Goal: Task Accomplishment & Management: Manage account settings

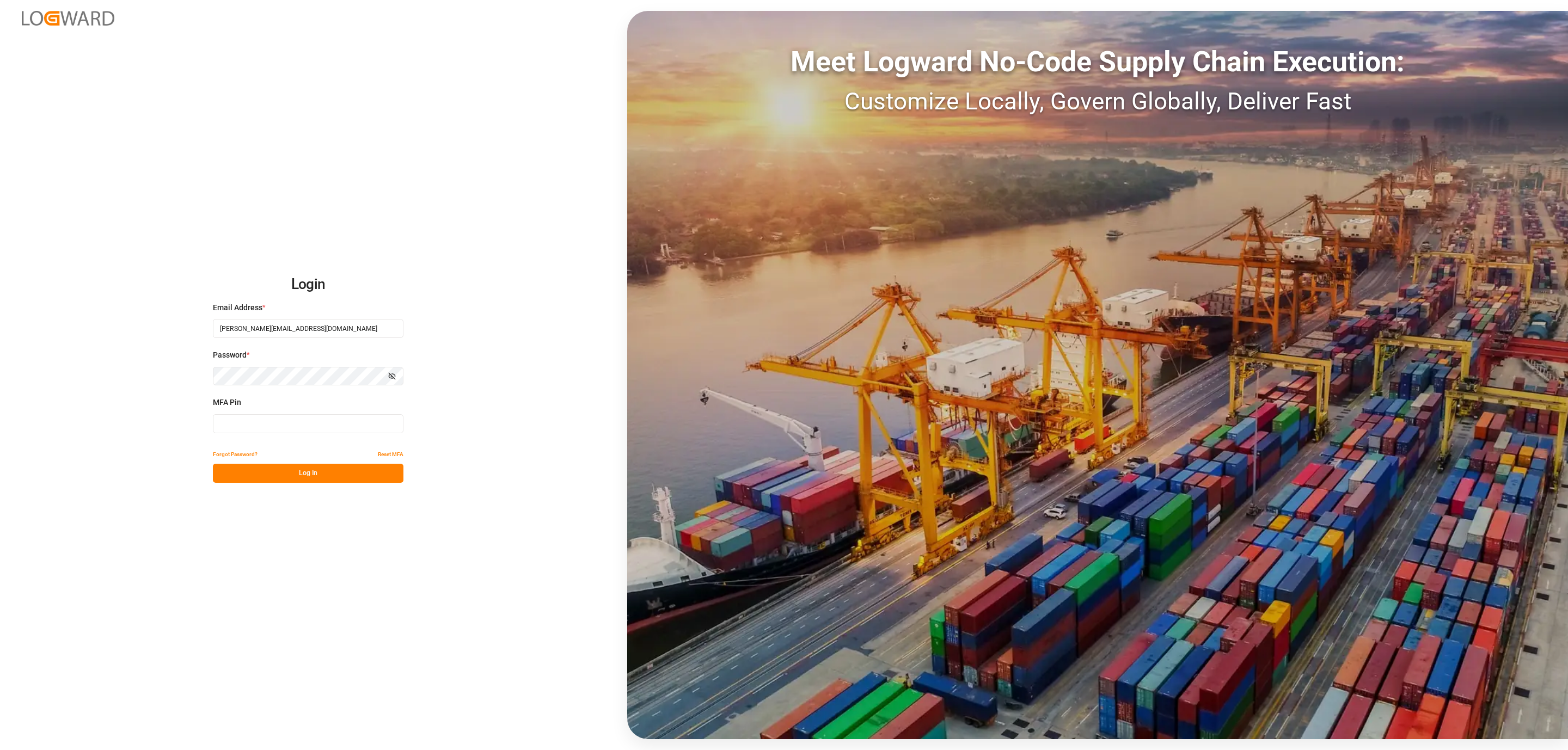
click at [264, 421] on input at bounding box center [308, 424] width 191 height 19
type input "109758"
click at [268, 474] on button "Log In" at bounding box center [308, 474] width 191 height 19
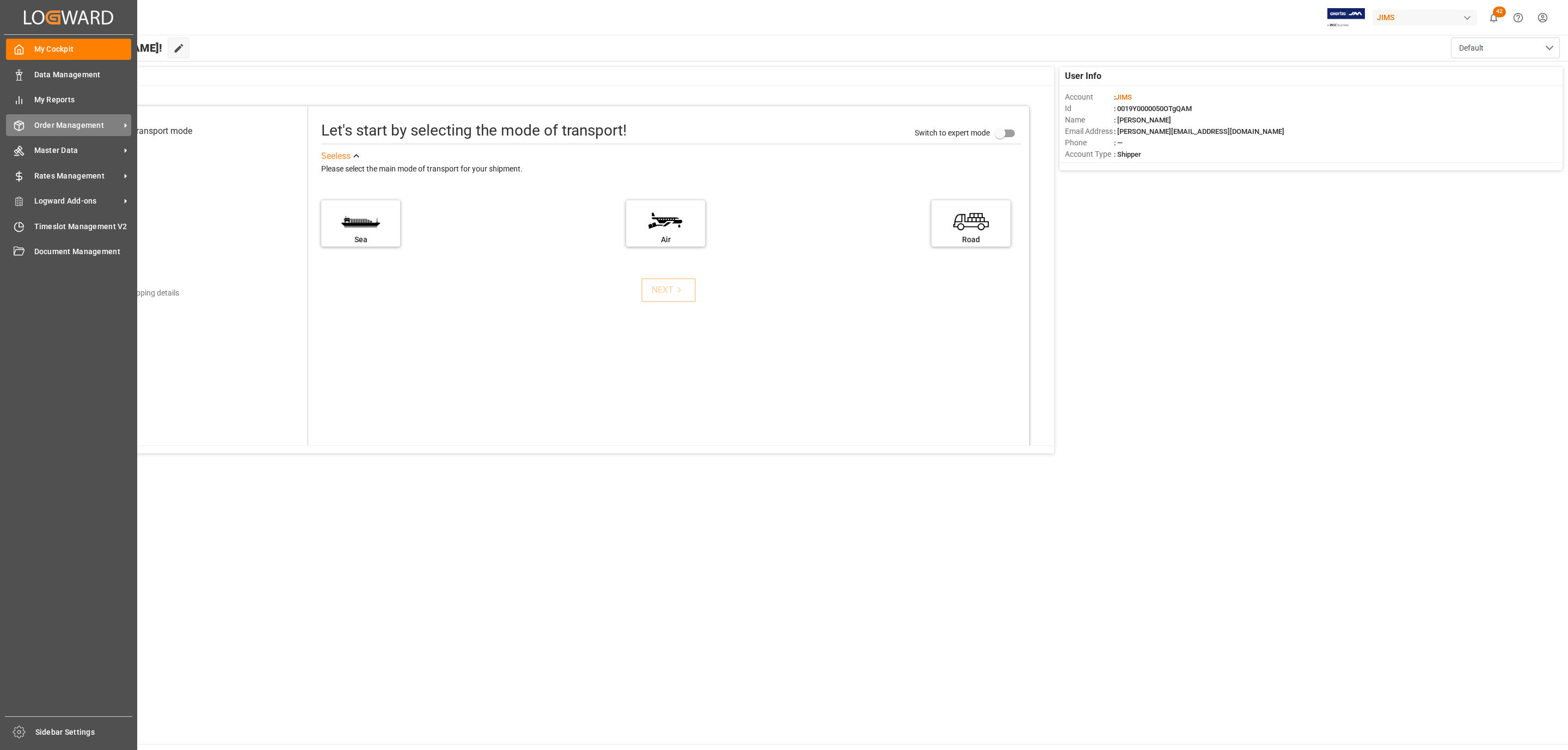
click at [105, 125] on span "Order Management" at bounding box center [77, 126] width 86 height 12
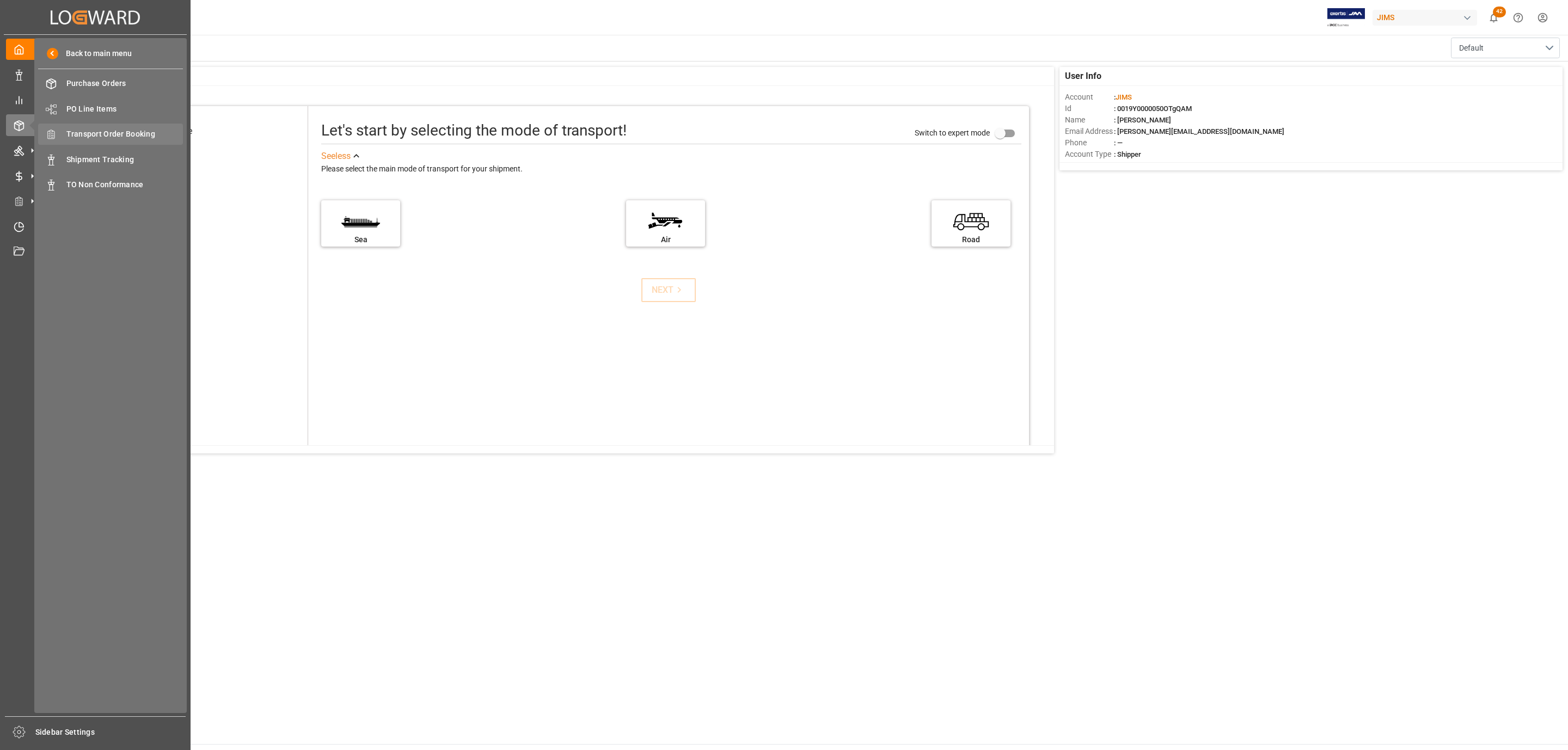
click at [133, 138] on span "Transport Order Booking" at bounding box center [124, 134] width 117 height 12
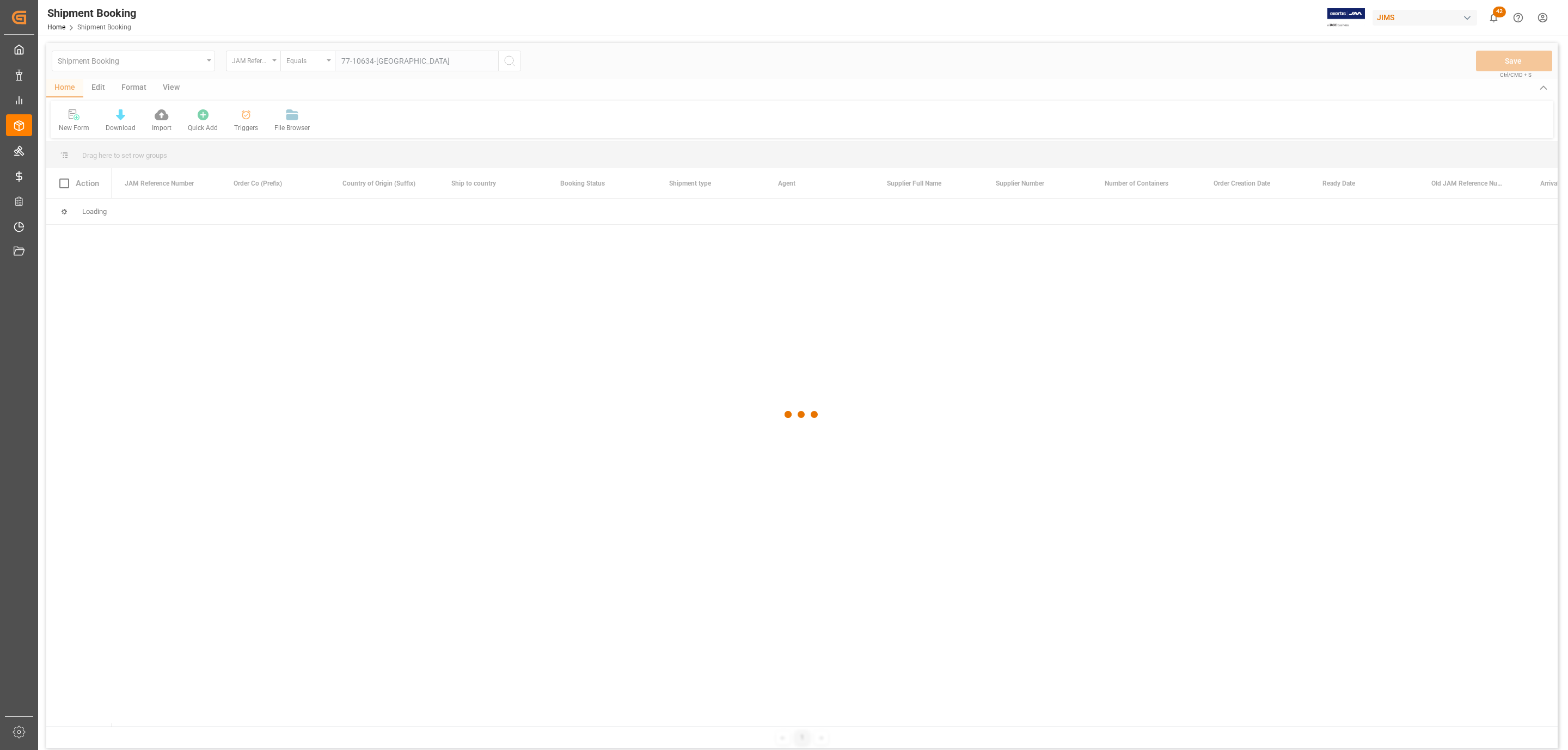
type input "77-10634-[GEOGRAPHIC_DATA]"
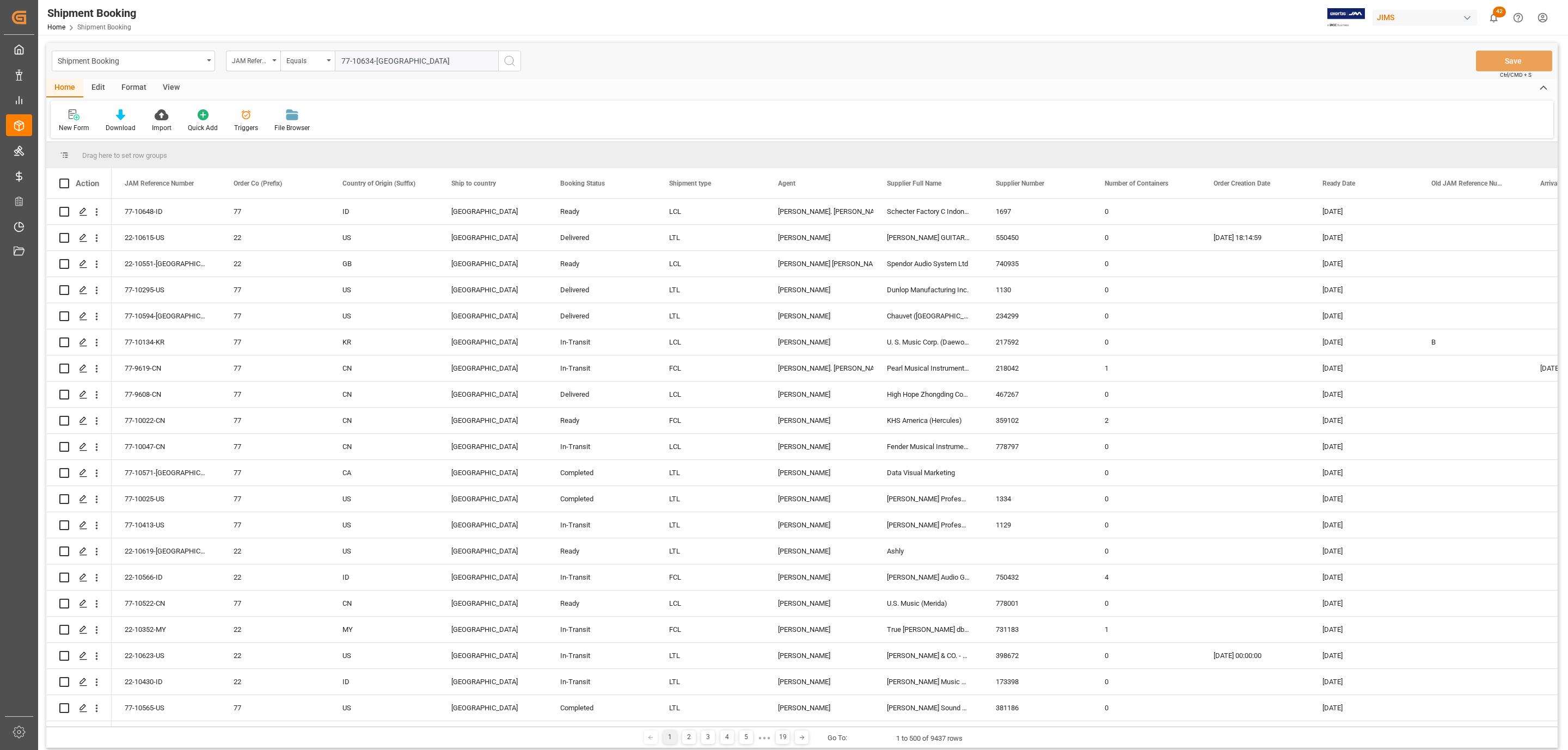
click at [508, 60] on icon "search button" at bounding box center [510, 61] width 13 height 13
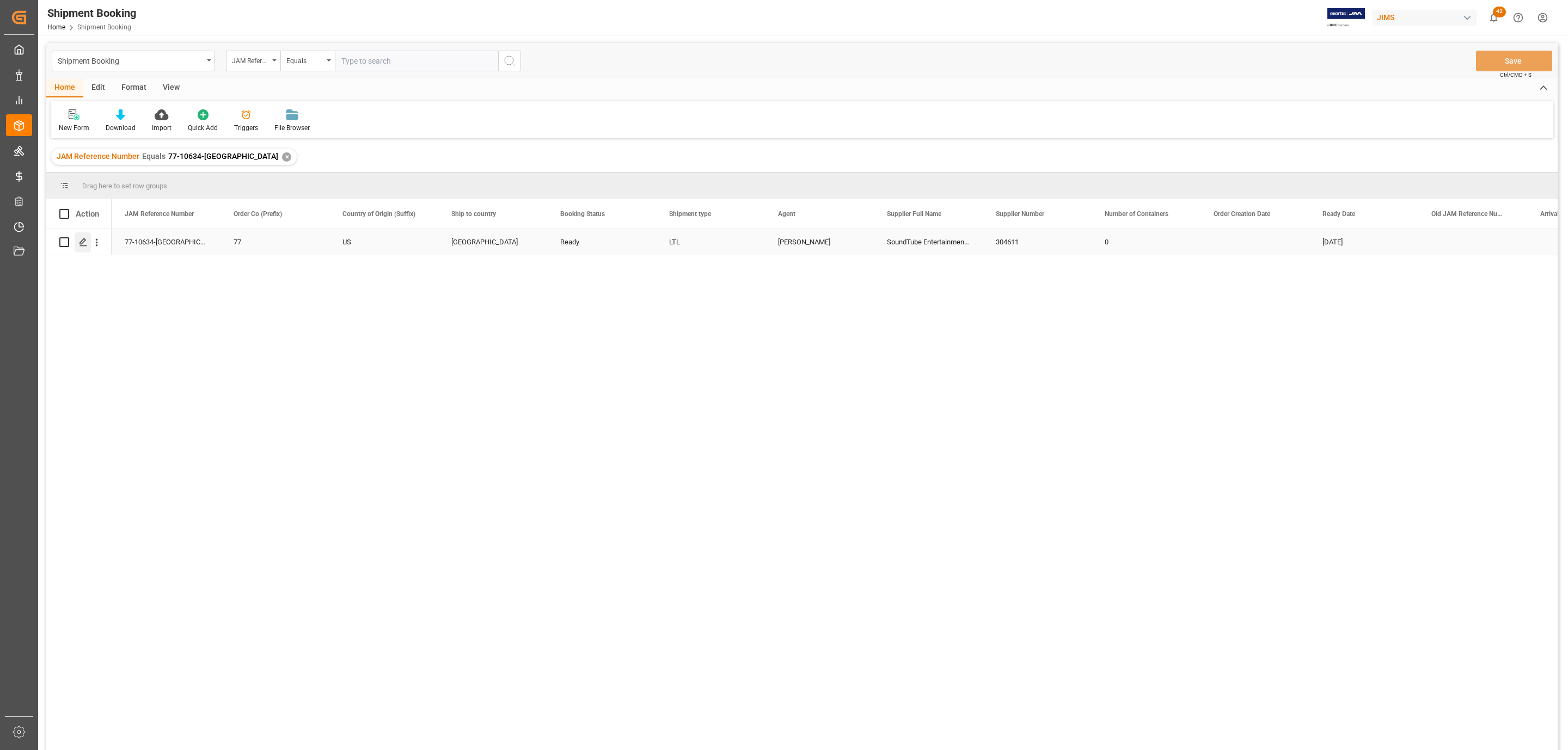
click at [77, 243] on div "Press SPACE to select this row." at bounding box center [82, 242] width 16 height 20
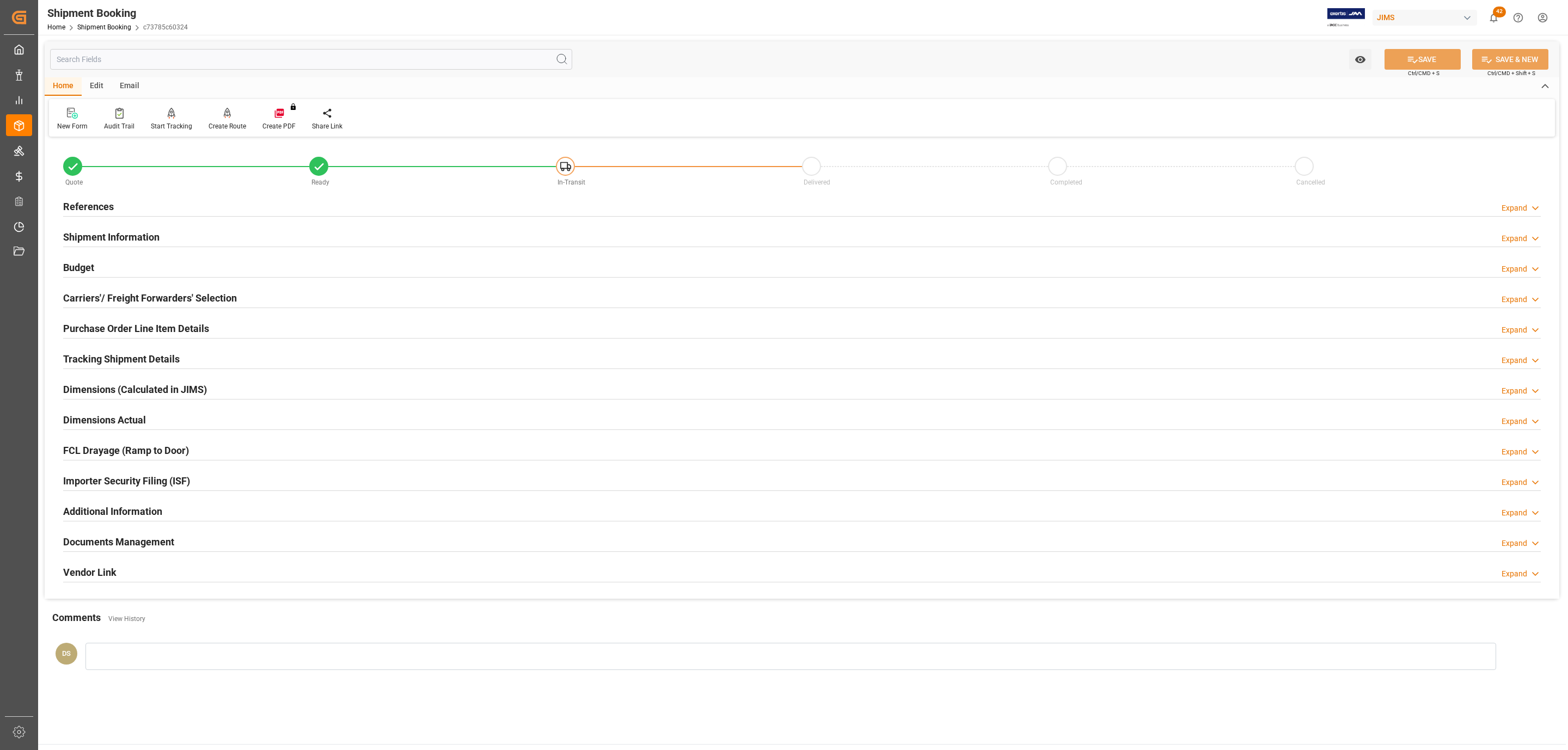
click at [135, 298] on h2 "Carriers'/ Freight Forwarders' Selection" at bounding box center [150, 298] width 174 height 15
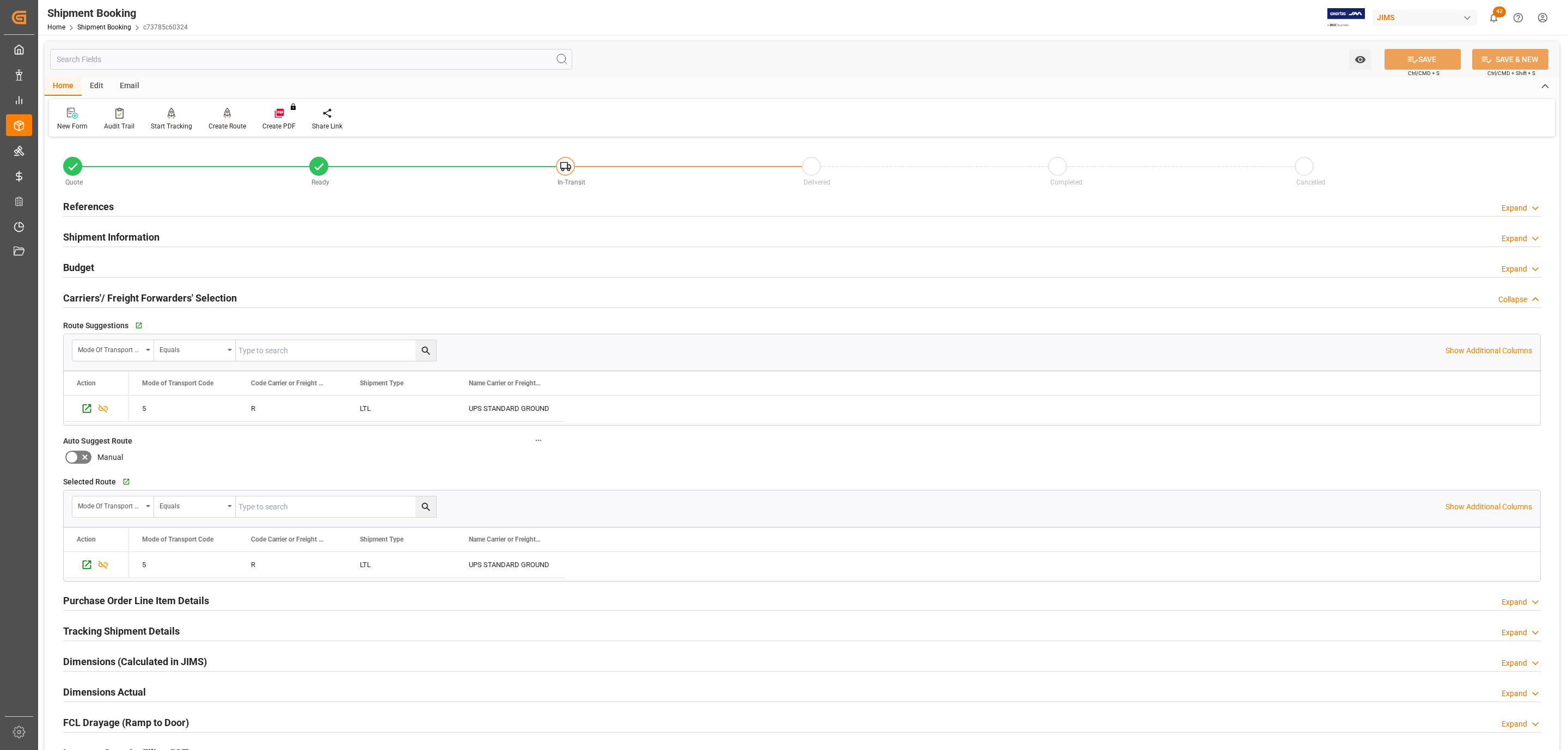
click at [115, 260] on div "Budget Expand" at bounding box center [802, 267] width 1477 height 21
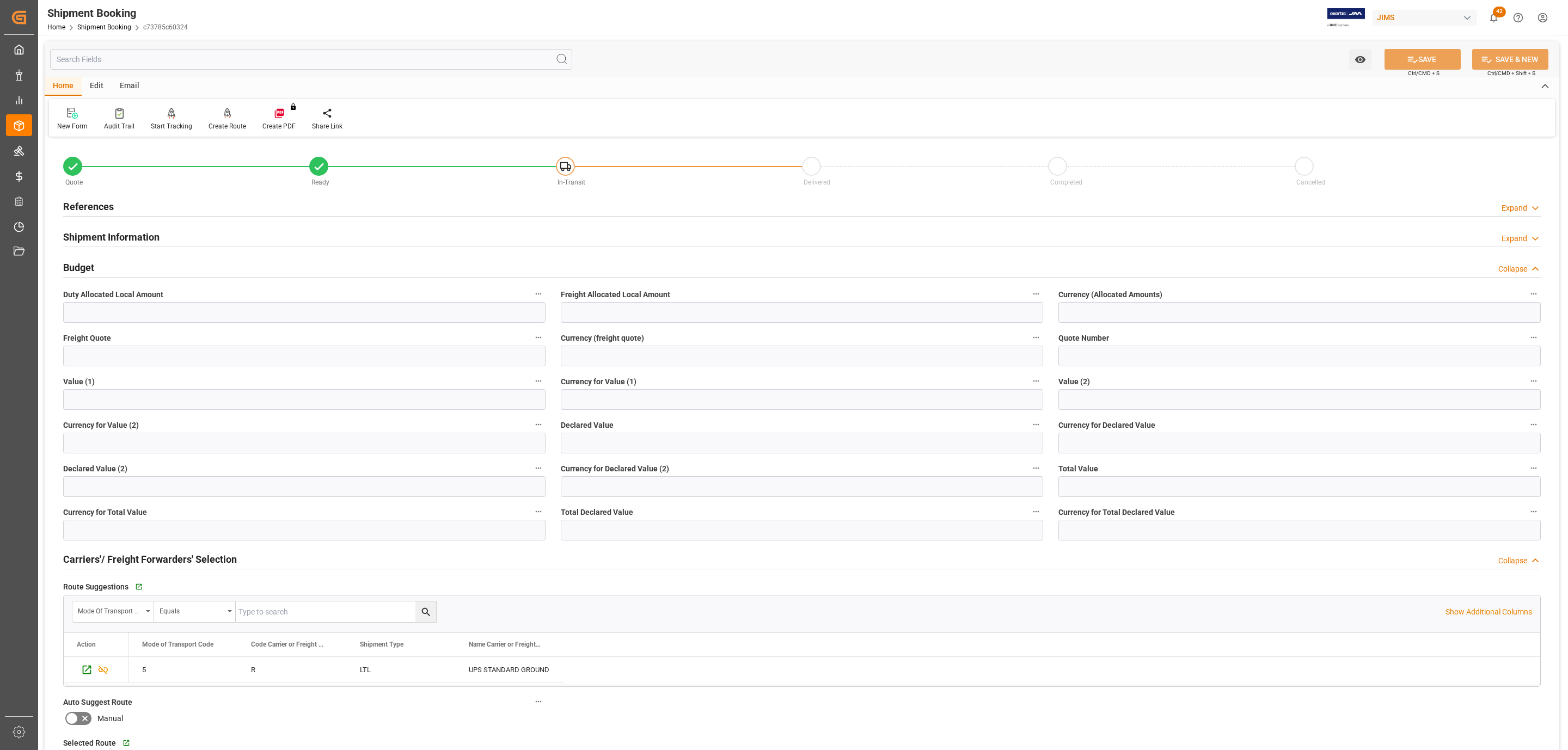
click at [118, 203] on div "References Expand" at bounding box center [802, 206] width 1477 height 21
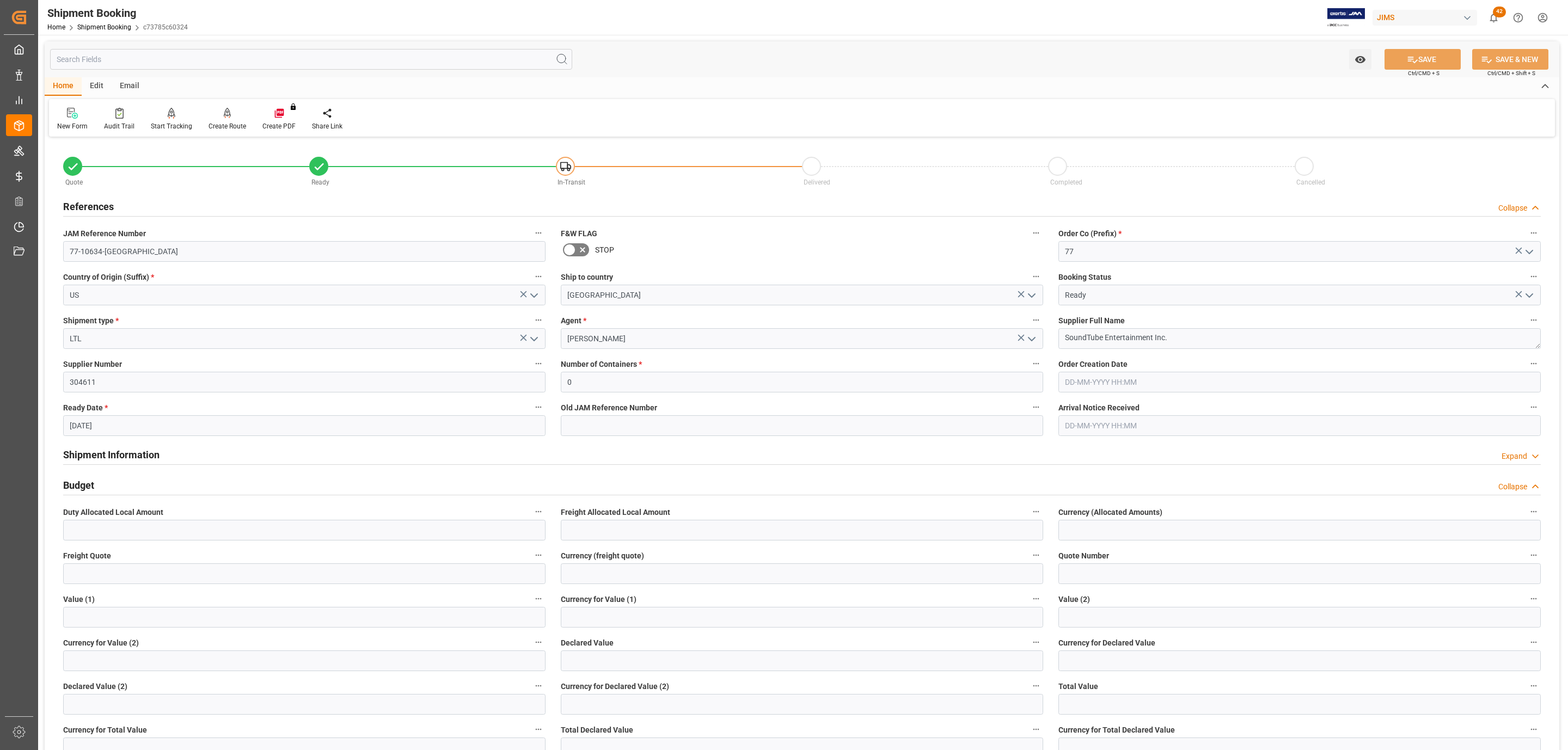
click at [118, 203] on div "References Collapse" at bounding box center [802, 206] width 1477 height 21
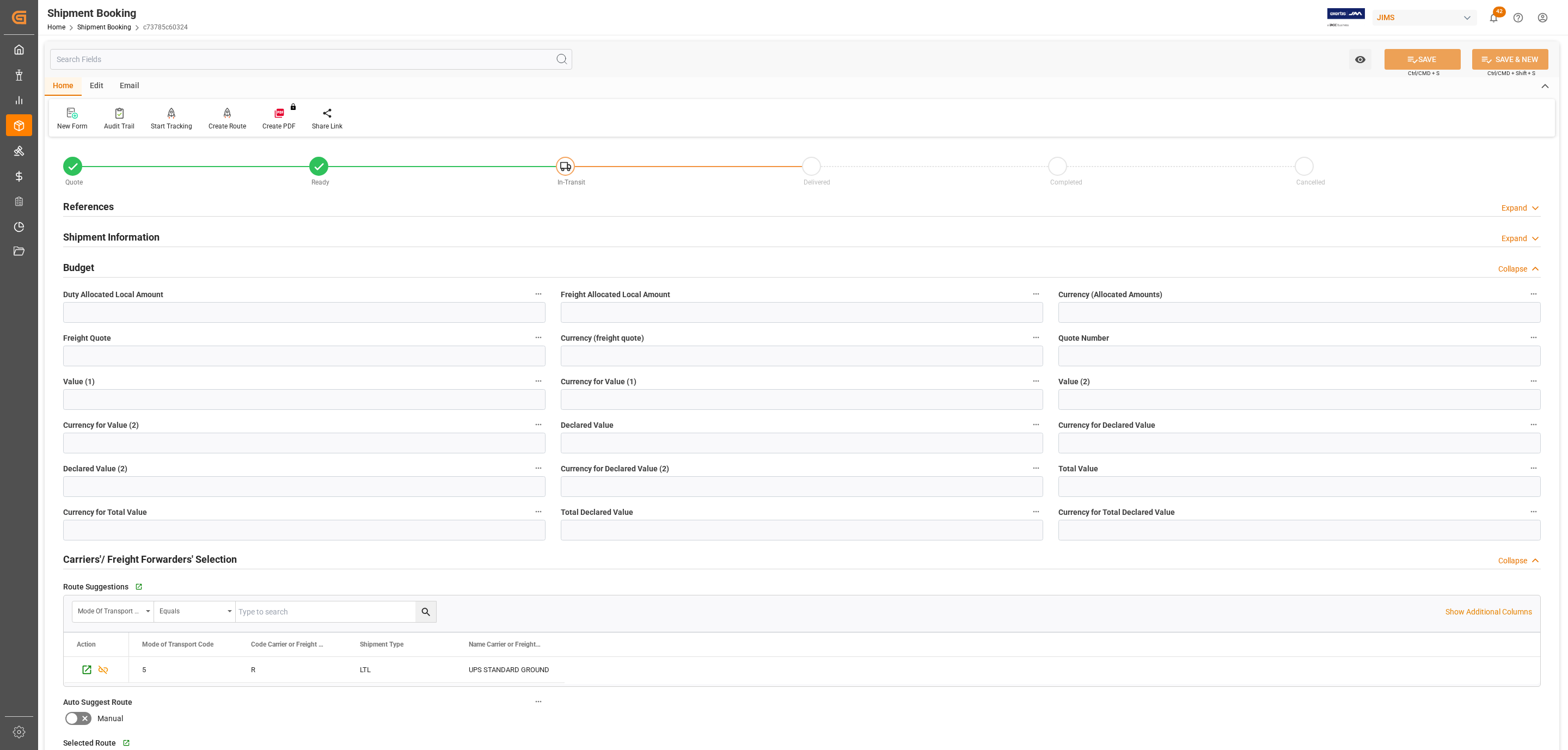
click at [102, 236] on h2 "Shipment Information" at bounding box center [111, 237] width 96 height 15
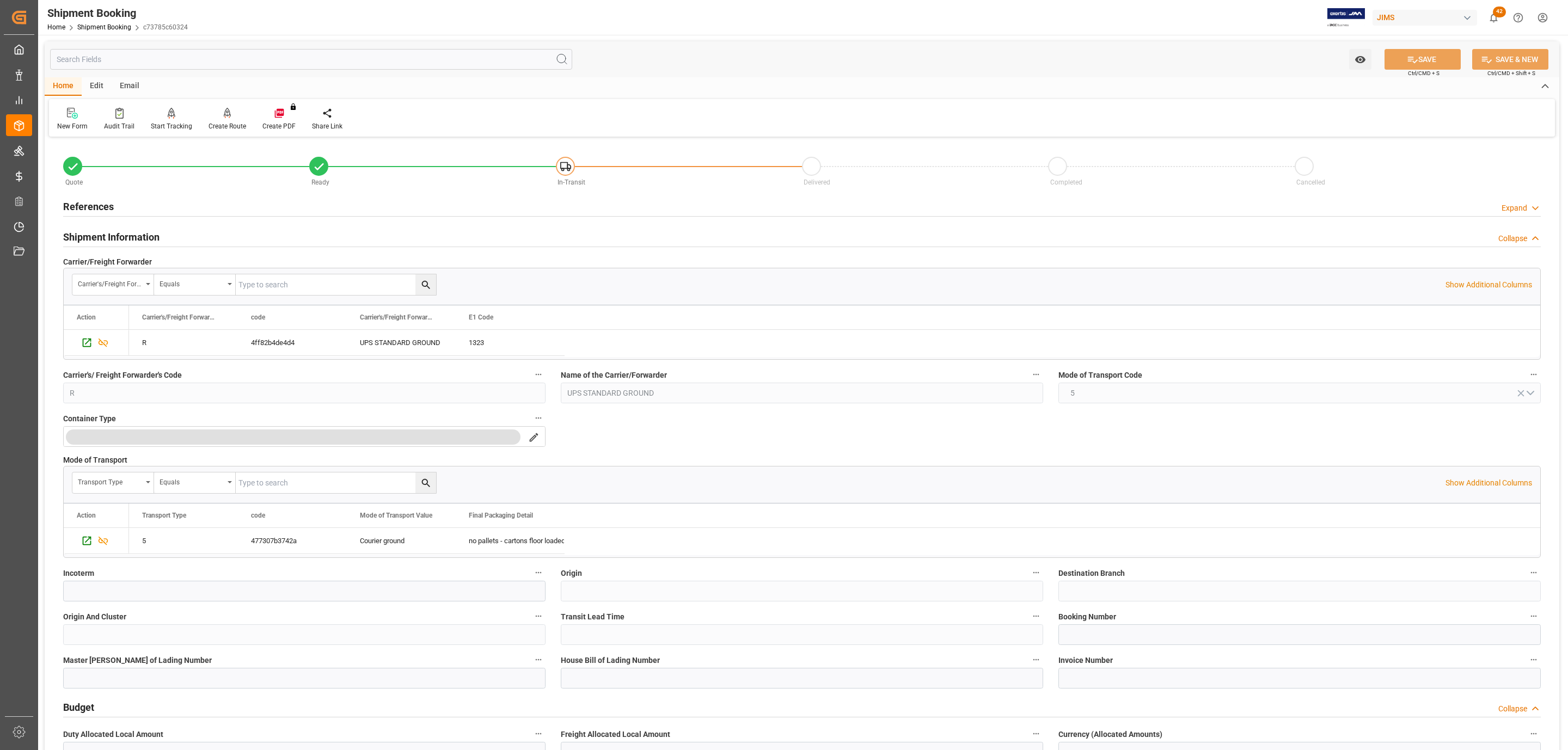
click at [102, 236] on h2 "Shipment Information" at bounding box center [111, 237] width 96 height 15
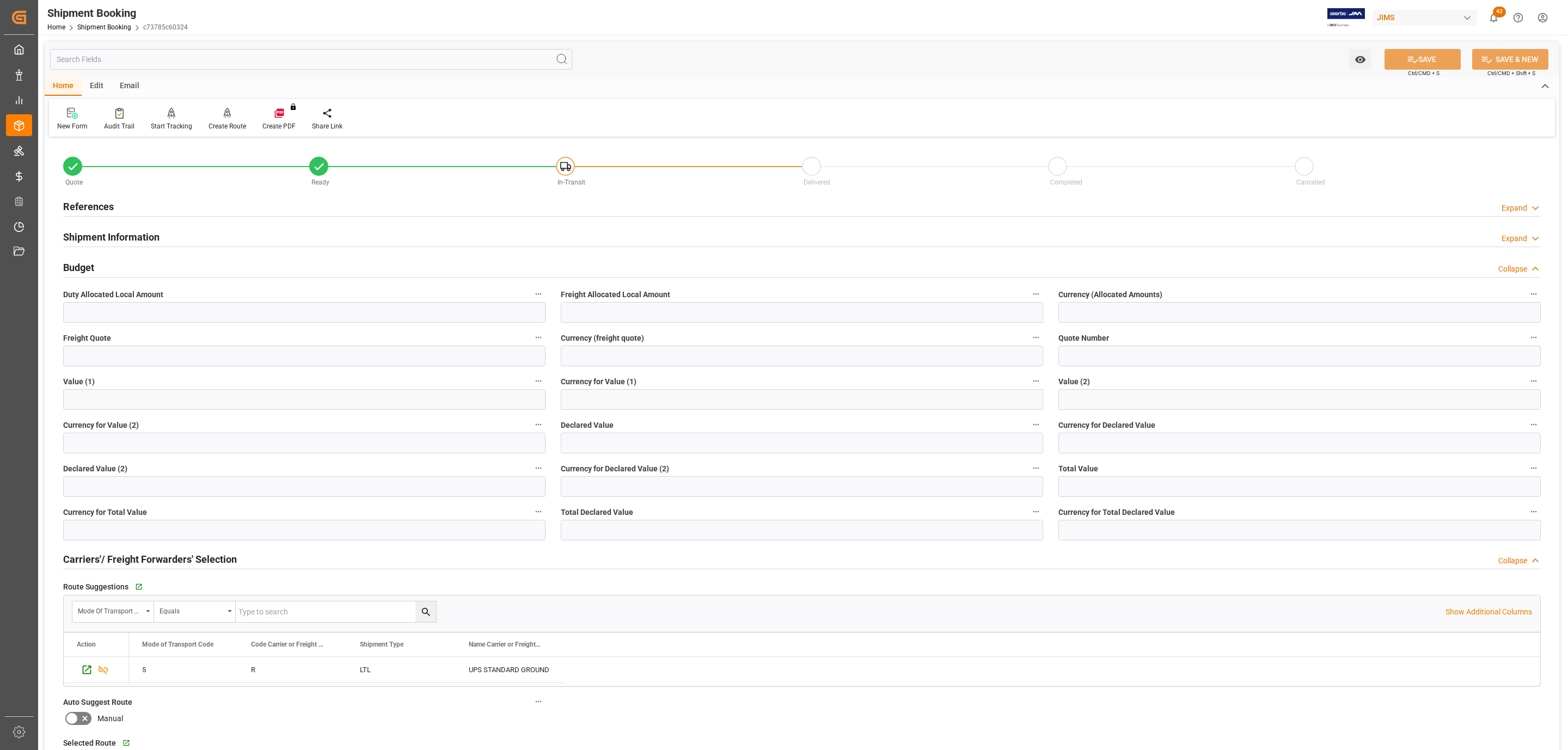
click at [99, 265] on div "Budget Collapse" at bounding box center [802, 267] width 1477 height 21
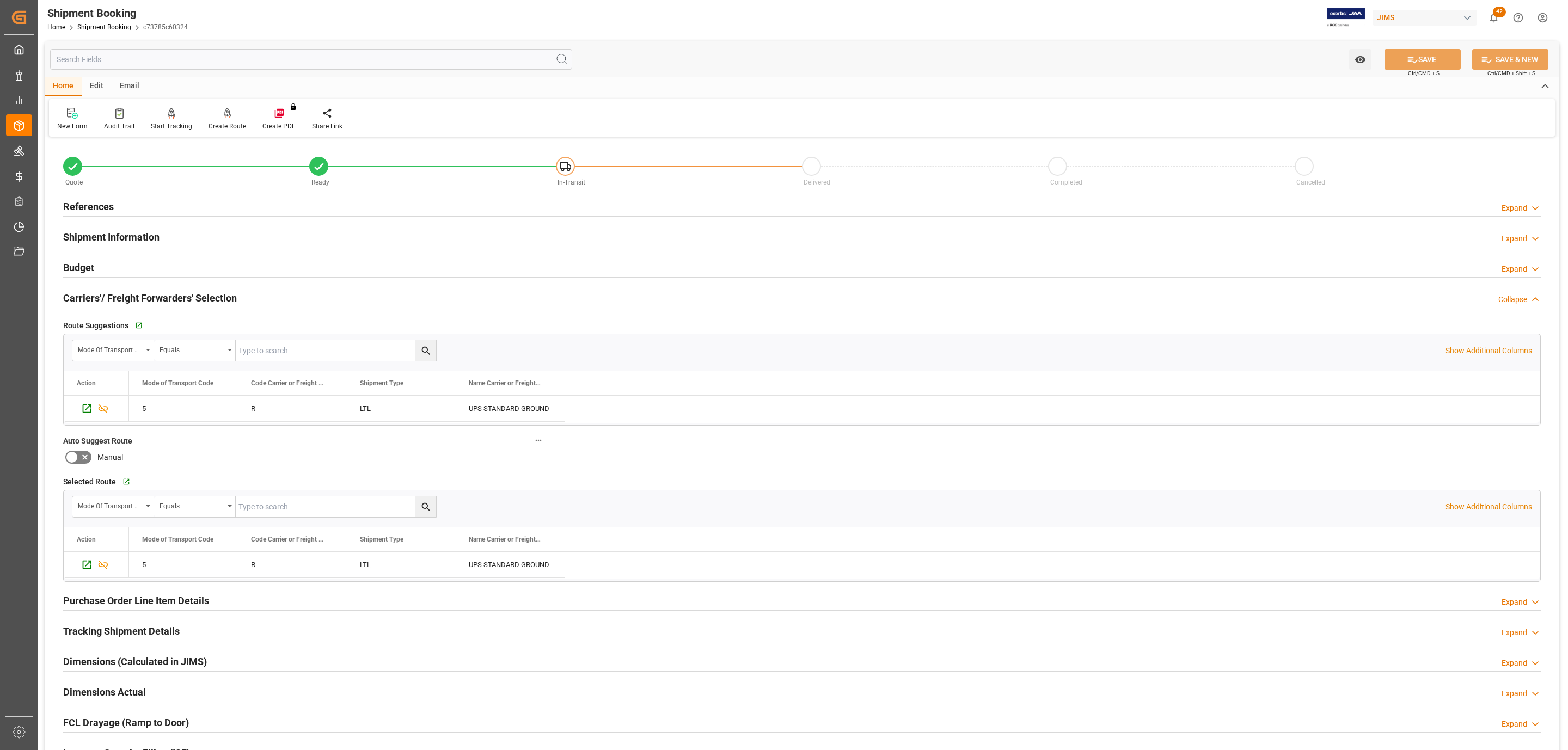
click at [126, 633] on h2 "Tracking Shipment Details" at bounding box center [122, 631] width 116 height 15
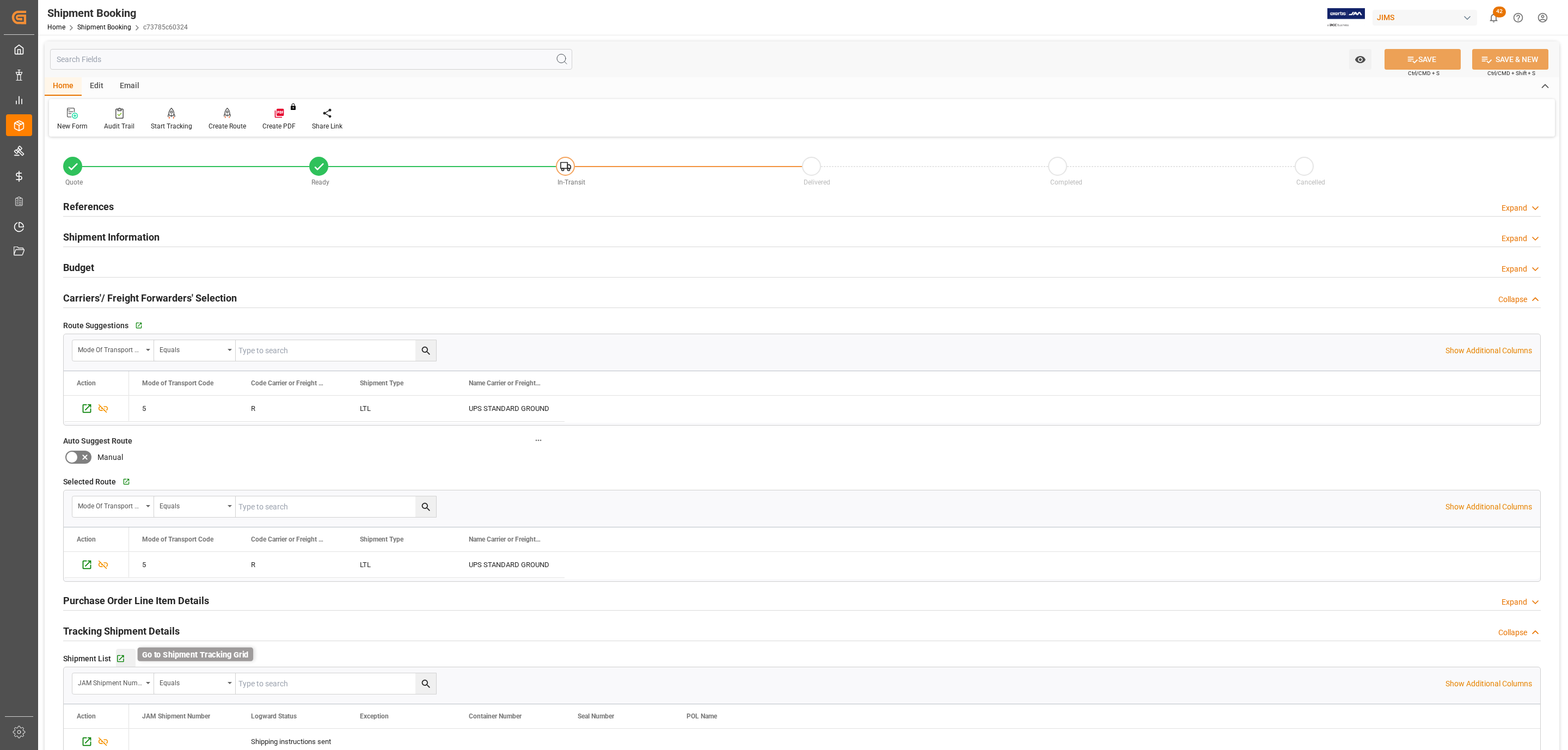
click at [120, 657] on icon "button" at bounding box center [120, 659] width 10 height 10
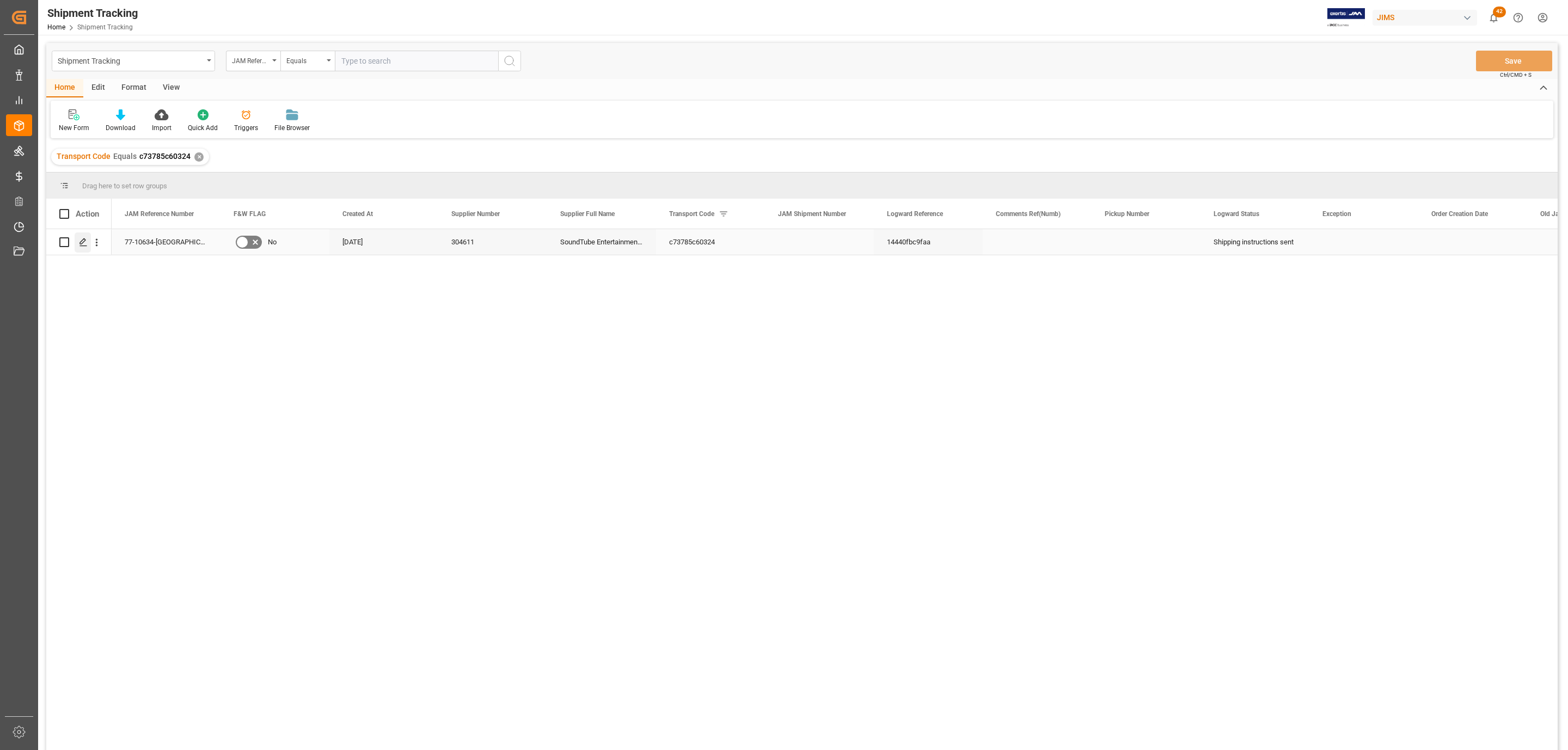
click at [80, 244] on polygon "Press SPACE to select this row." at bounding box center [82, 241] width 5 height 5
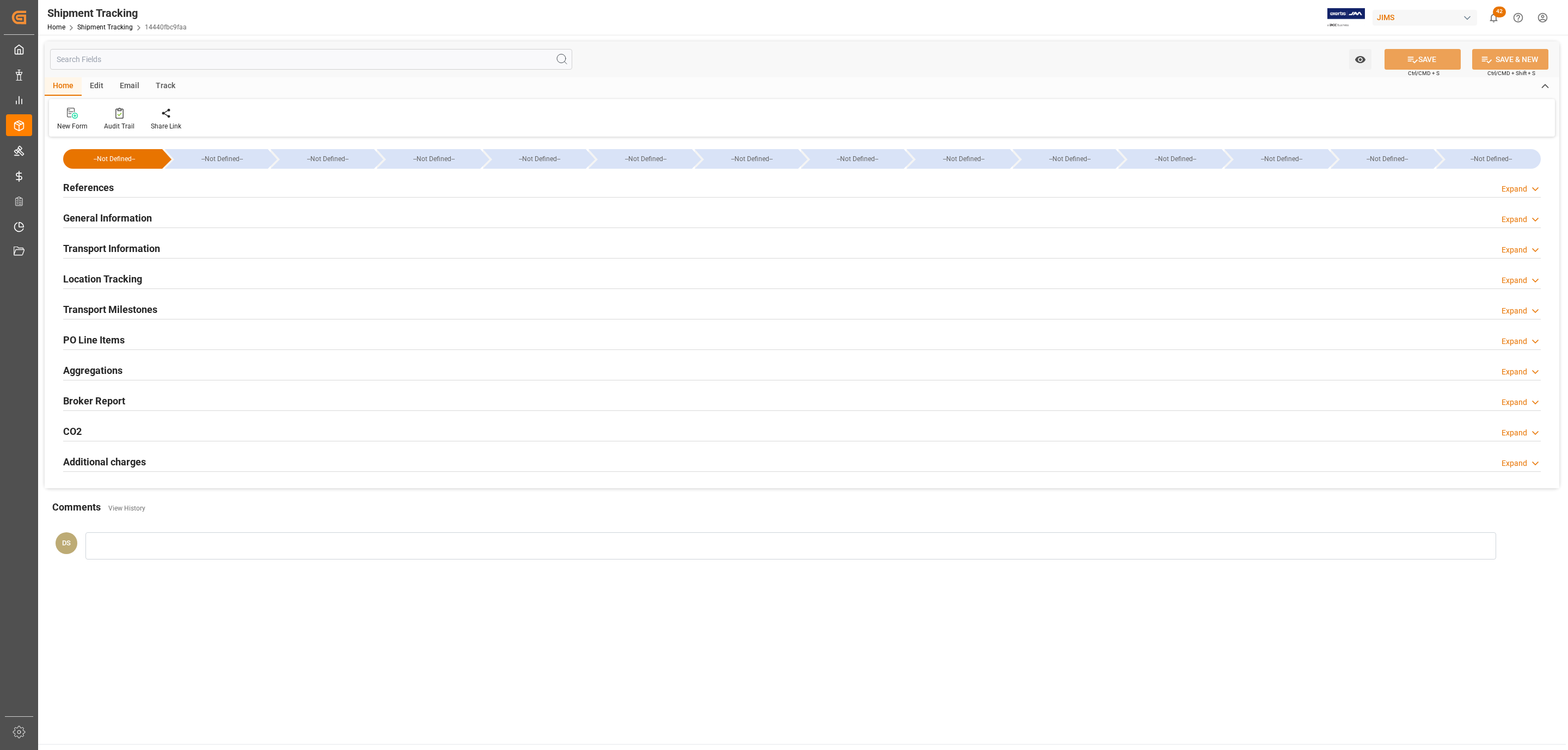
type input "[DATE]"
click at [134, 196] on div "References Expand" at bounding box center [802, 186] width 1477 height 21
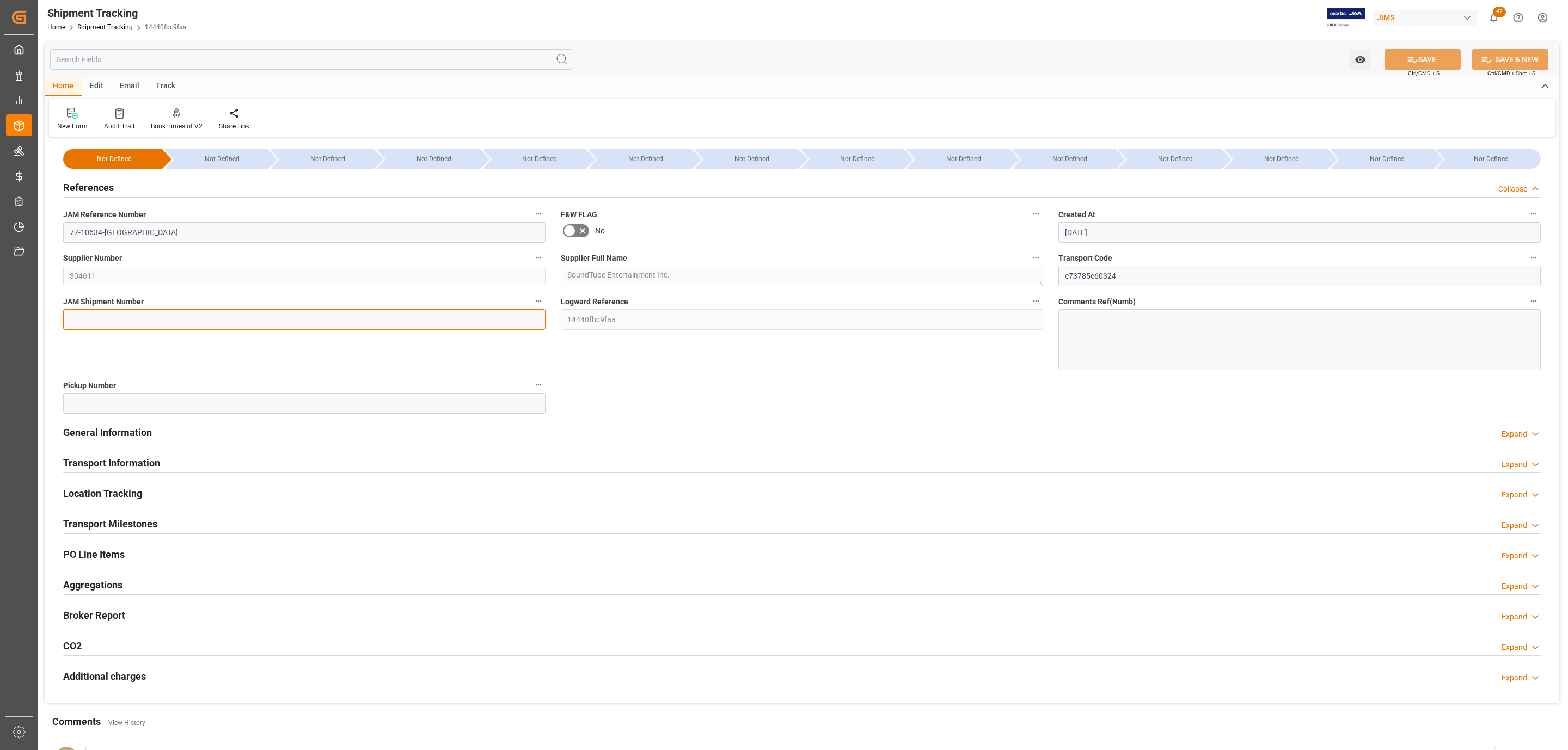
click at [98, 310] on input at bounding box center [304, 320] width 482 height 21
paste input "72638"
type input "72638"
click at [1429, 63] on button "SAVE" at bounding box center [1422, 60] width 76 height 21
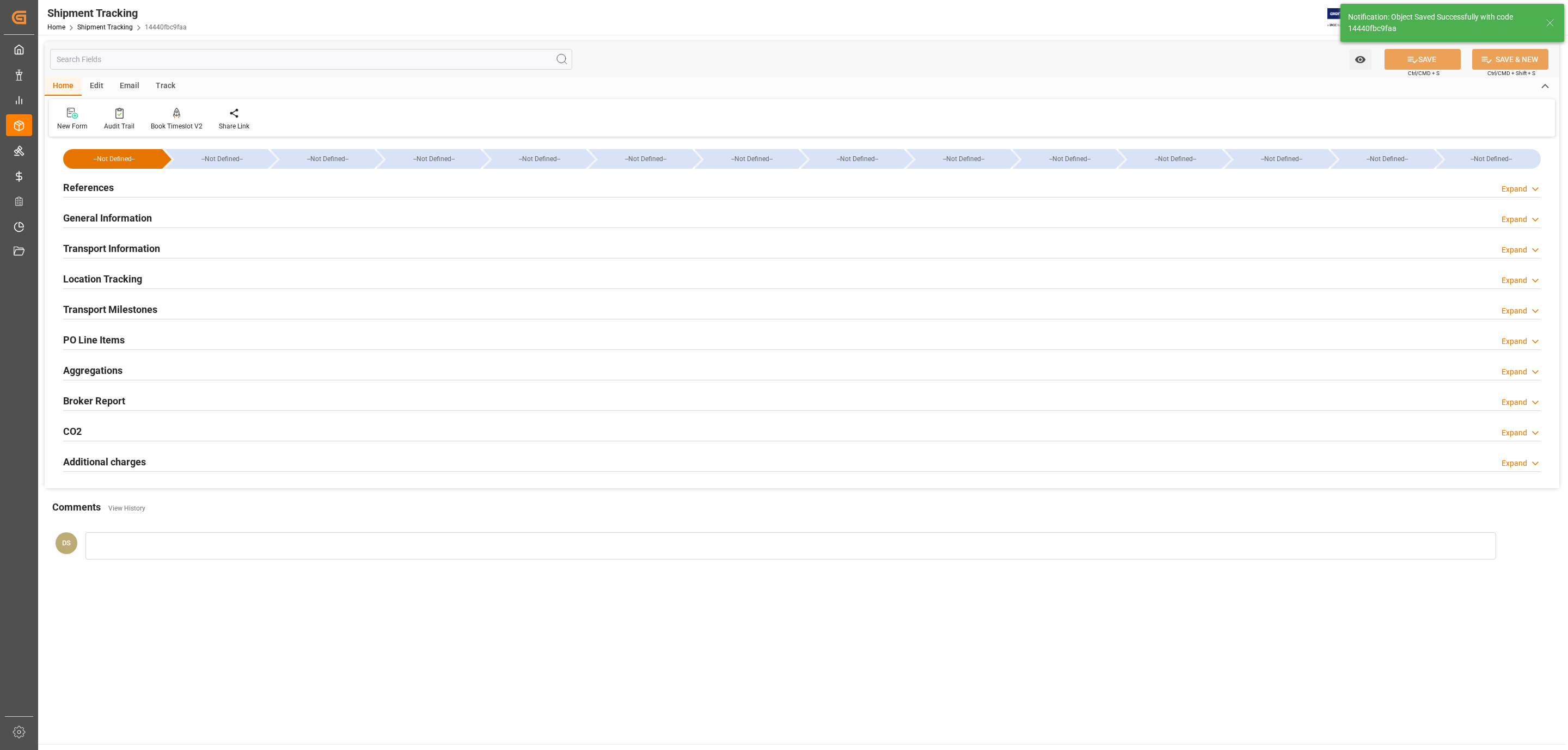
click at [170, 320] on div "Transport Milestones Expand" at bounding box center [801, 309] width 1493 height 30
click at [166, 312] on div "Transport Milestones Expand" at bounding box center [802, 309] width 1477 height 21
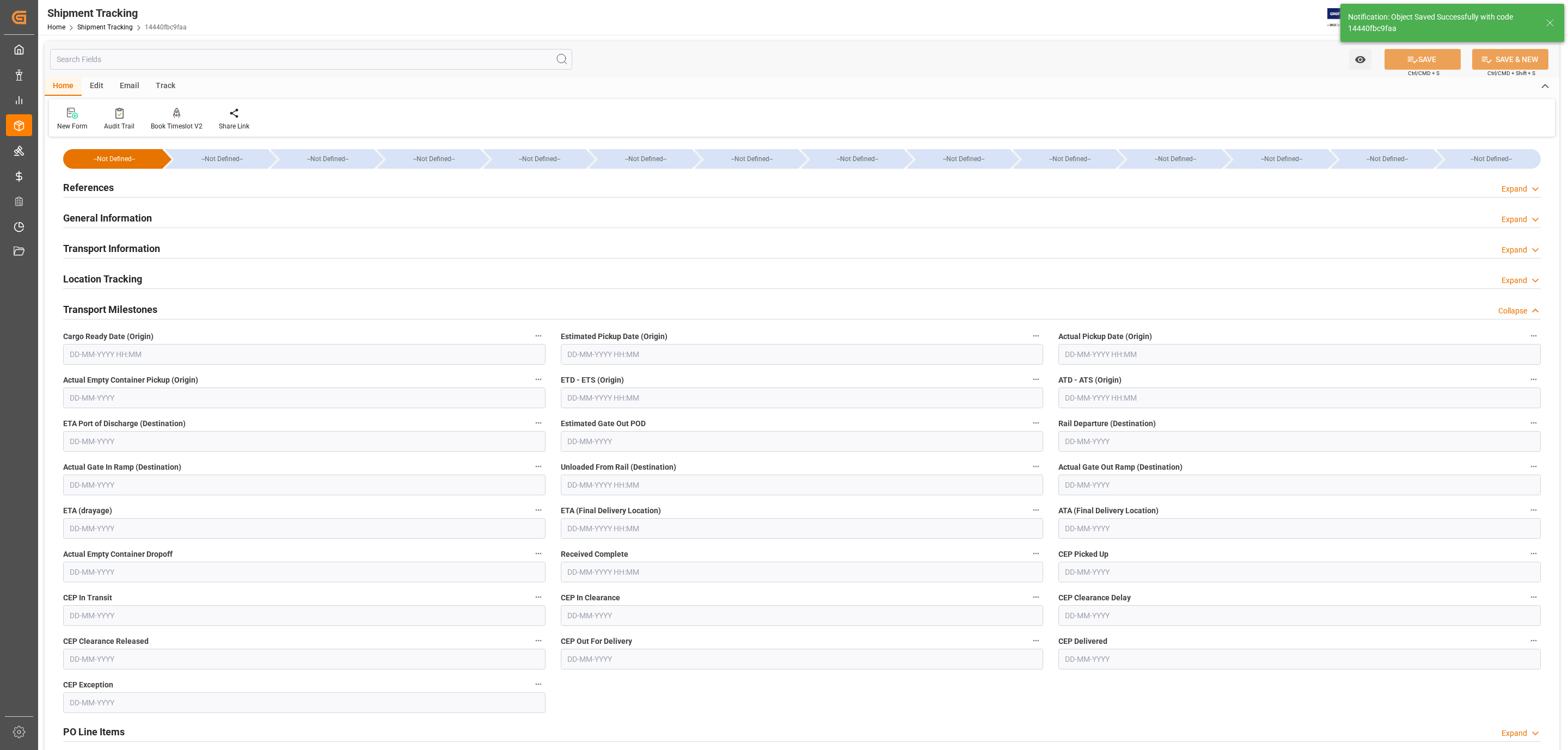
click at [113, 358] on input "text" at bounding box center [304, 354] width 482 height 21
click at [95, 488] on span "19" at bounding box center [99, 485] width 7 height 7
type input "19-08-2025 00:00"
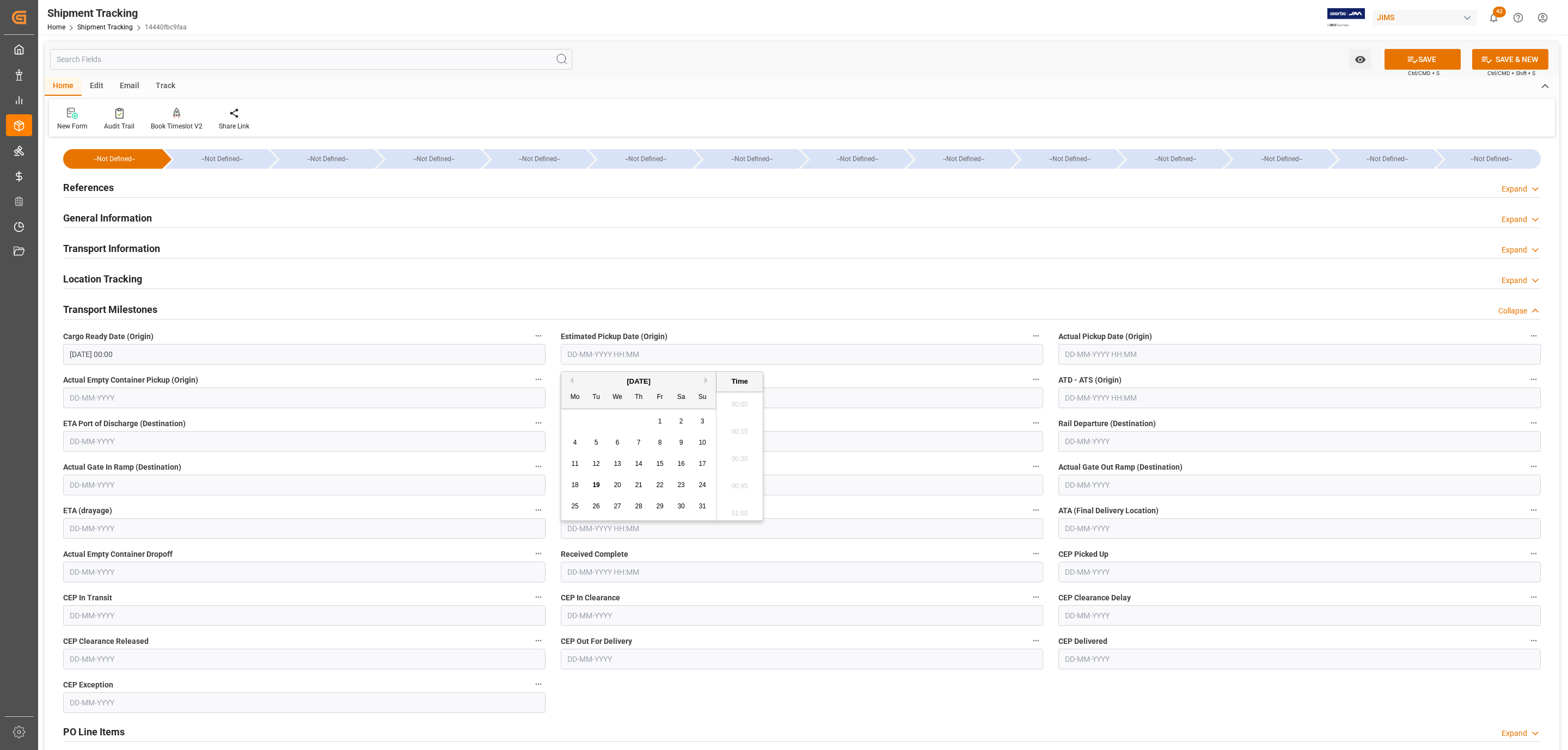
click at [633, 357] on input "text" at bounding box center [801, 354] width 482 height 21
click at [591, 484] on div "19" at bounding box center [596, 486] width 13 height 13
type input "19-08-2025 00:00"
click at [1084, 360] on input "text" at bounding box center [1299, 354] width 482 height 21
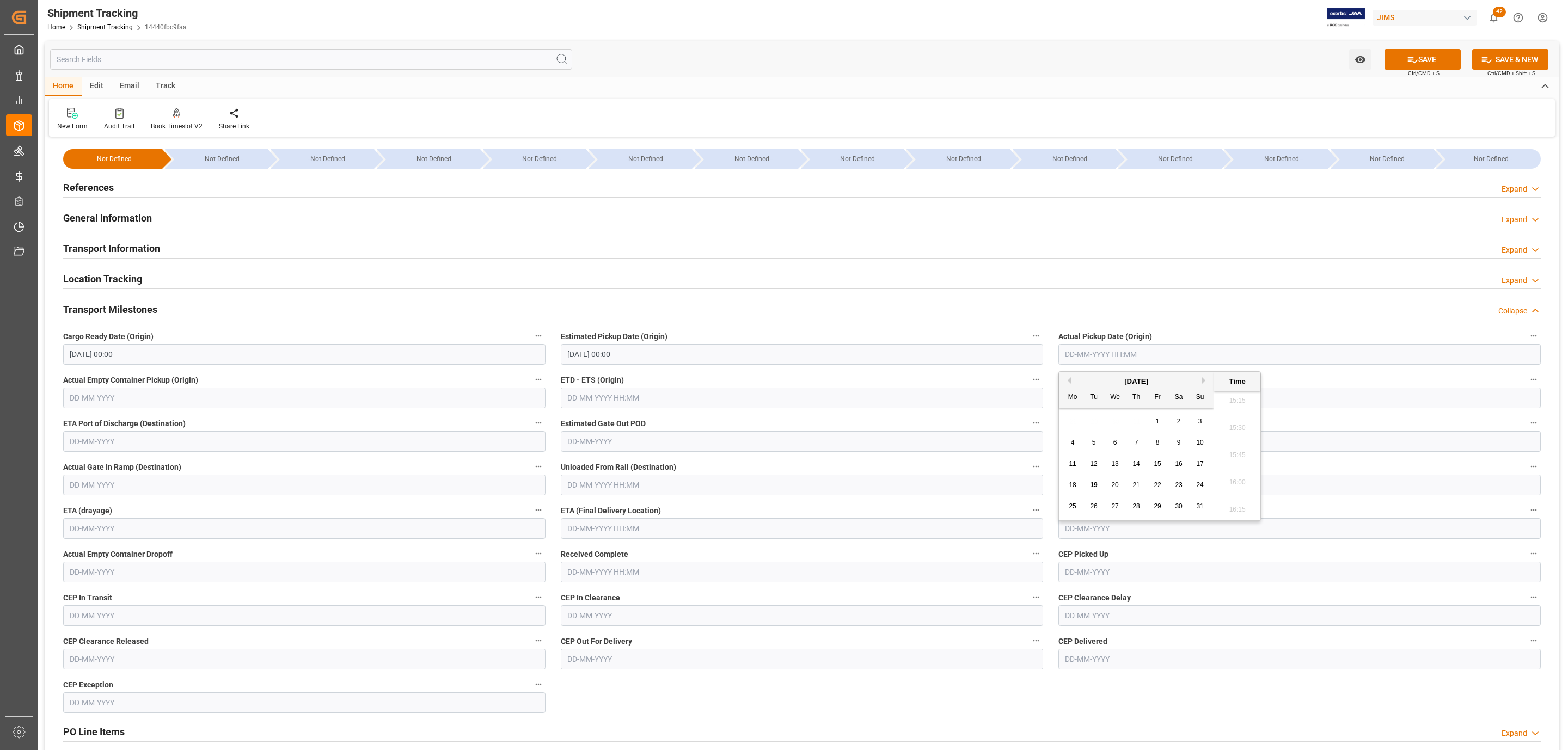
click at [1094, 490] on div "19" at bounding box center [1094, 486] width 13 height 13
type input "19-08-2025 00:00"
click at [1094, 487] on span "19" at bounding box center [1094, 485] width 7 height 7
click at [639, 525] on input "text" at bounding box center [801, 529] width 482 height 21
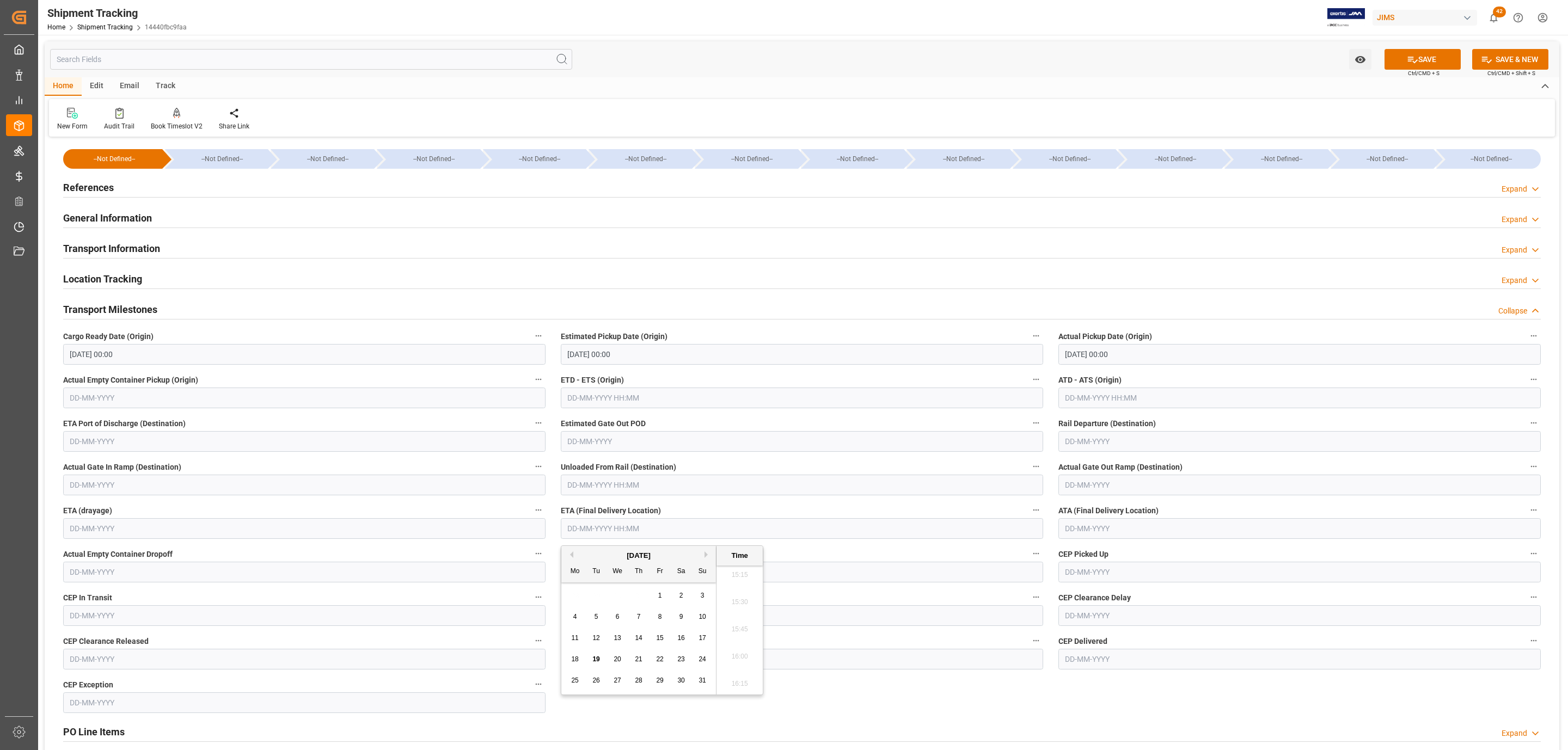
click at [606, 582] on div "Mo Tu We Th Fr Sa Su" at bounding box center [639, 572] width 155 height 21
click at [596, 685] on div "26" at bounding box center [596, 681] width 13 height 13
type input "26-08-2025 00:00"
click at [1422, 60] on button "SAVE" at bounding box center [1422, 60] width 76 height 21
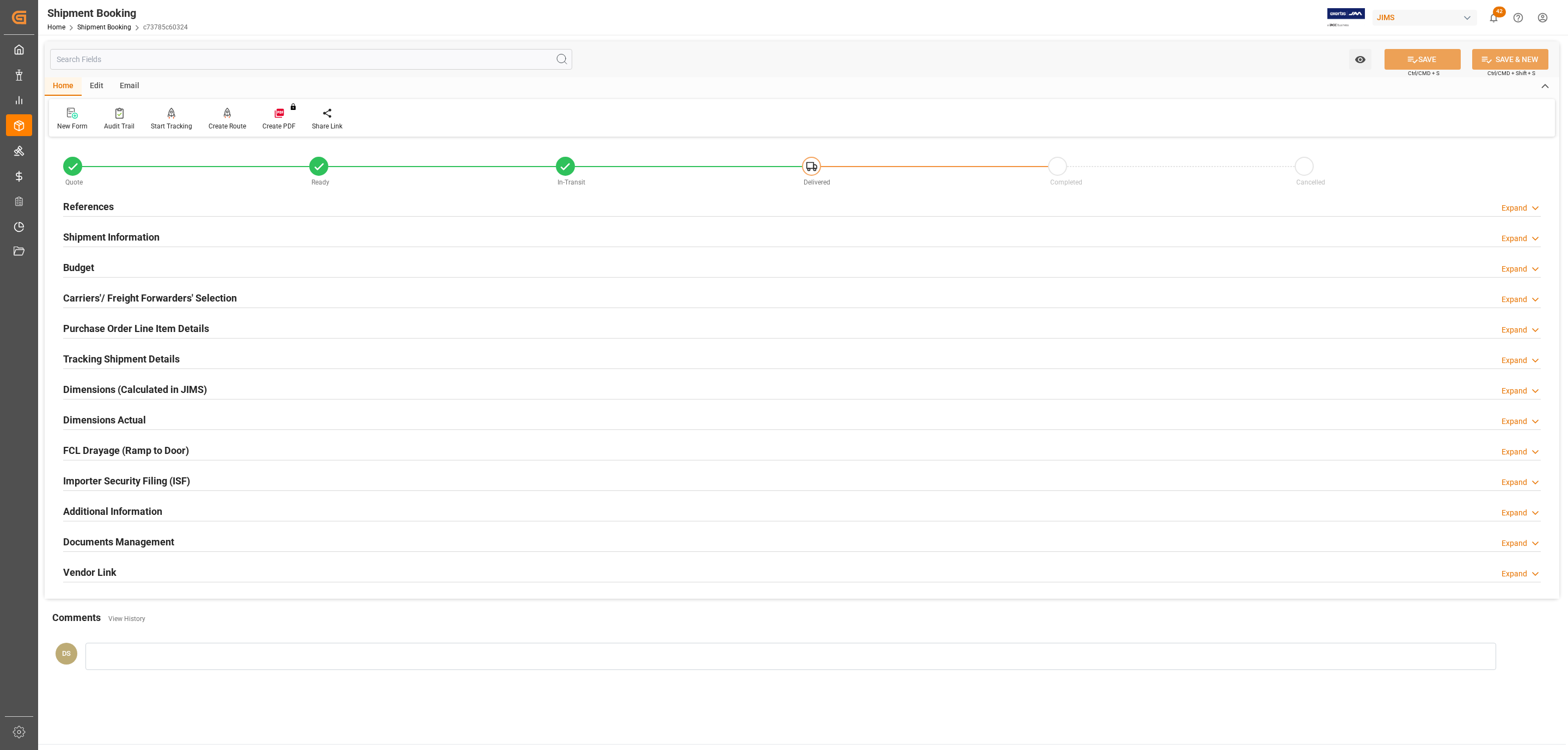
click at [287, 303] on div "Carriers'/ Freight Forwarders' Selection Expand" at bounding box center [802, 298] width 1477 height 21
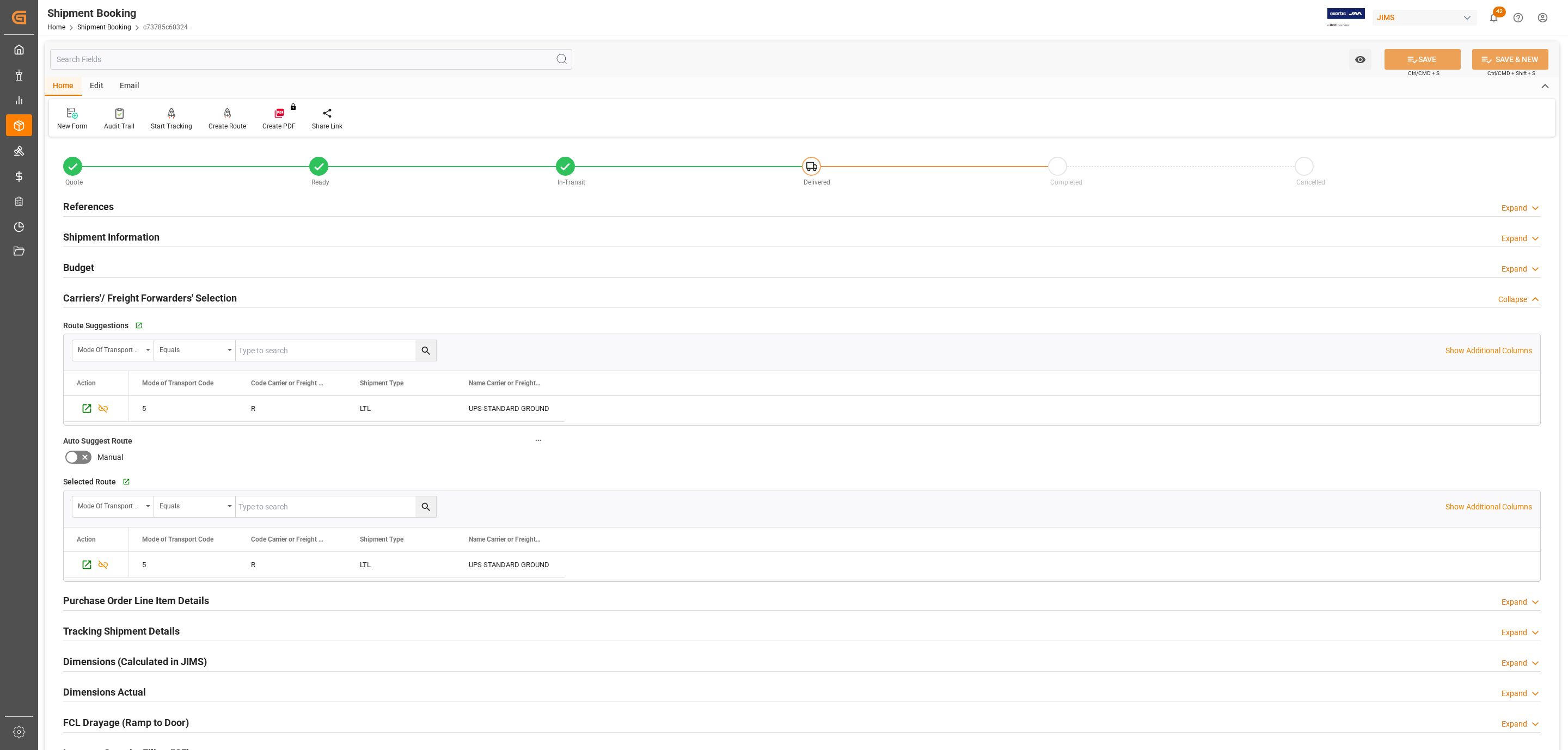
click at [287, 303] on div "Carriers'/ Freight Forwarders' Selection Collapse" at bounding box center [802, 298] width 1477 height 21
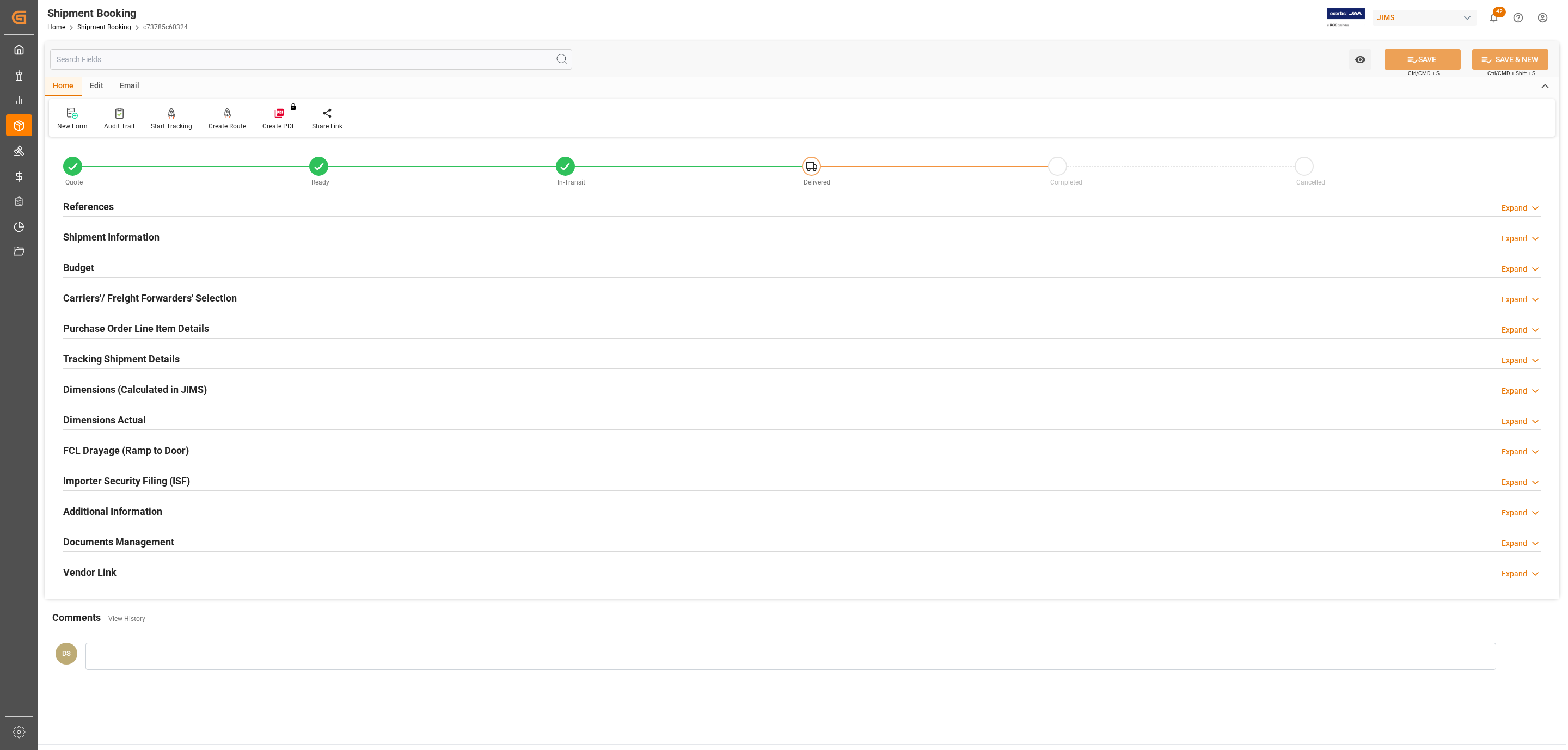
click at [94, 200] on h2 "References" at bounding box center [88, 207] width 51 height 15
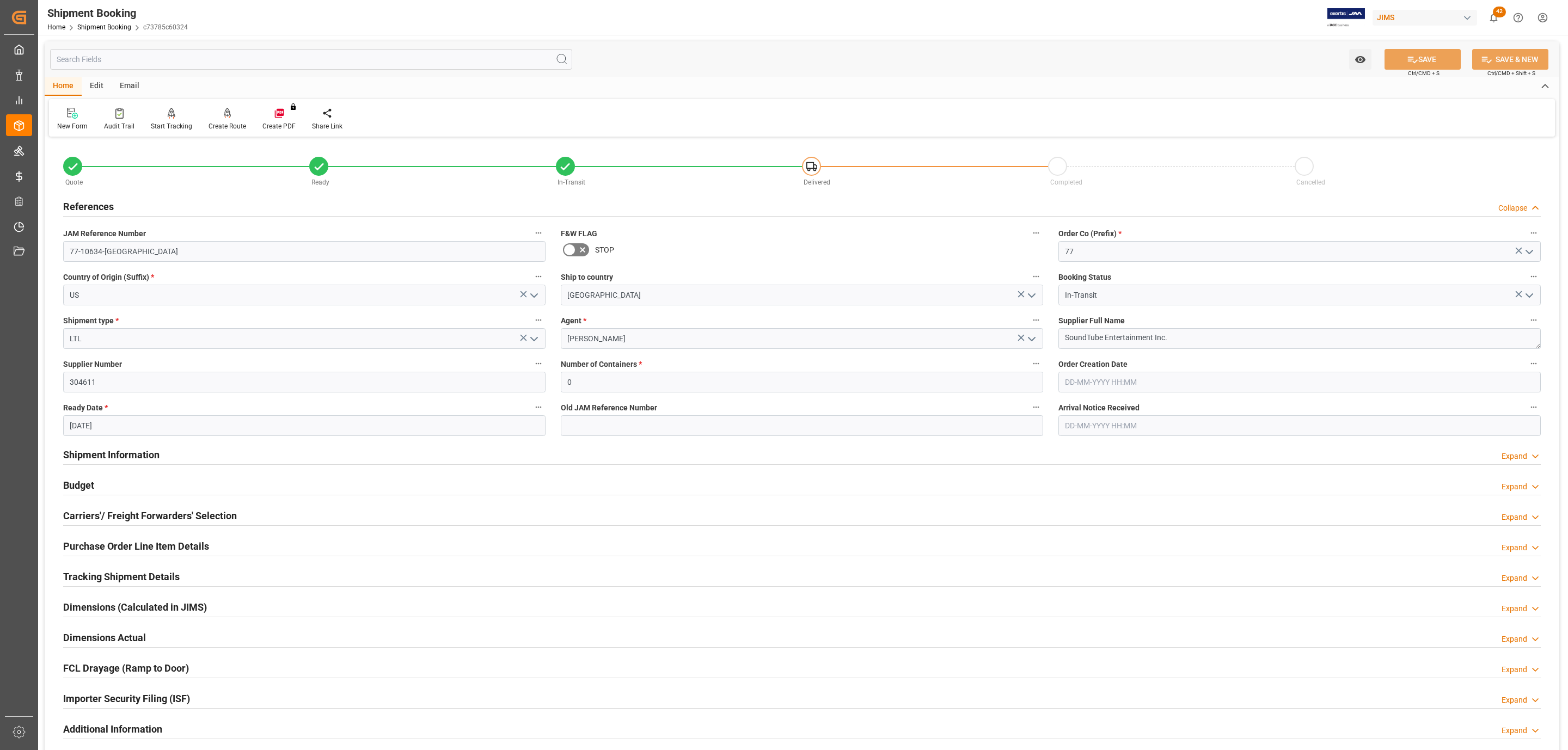
click at [94, 200] on h2 "References" at bounding box center [88, 207] width 51 height 15
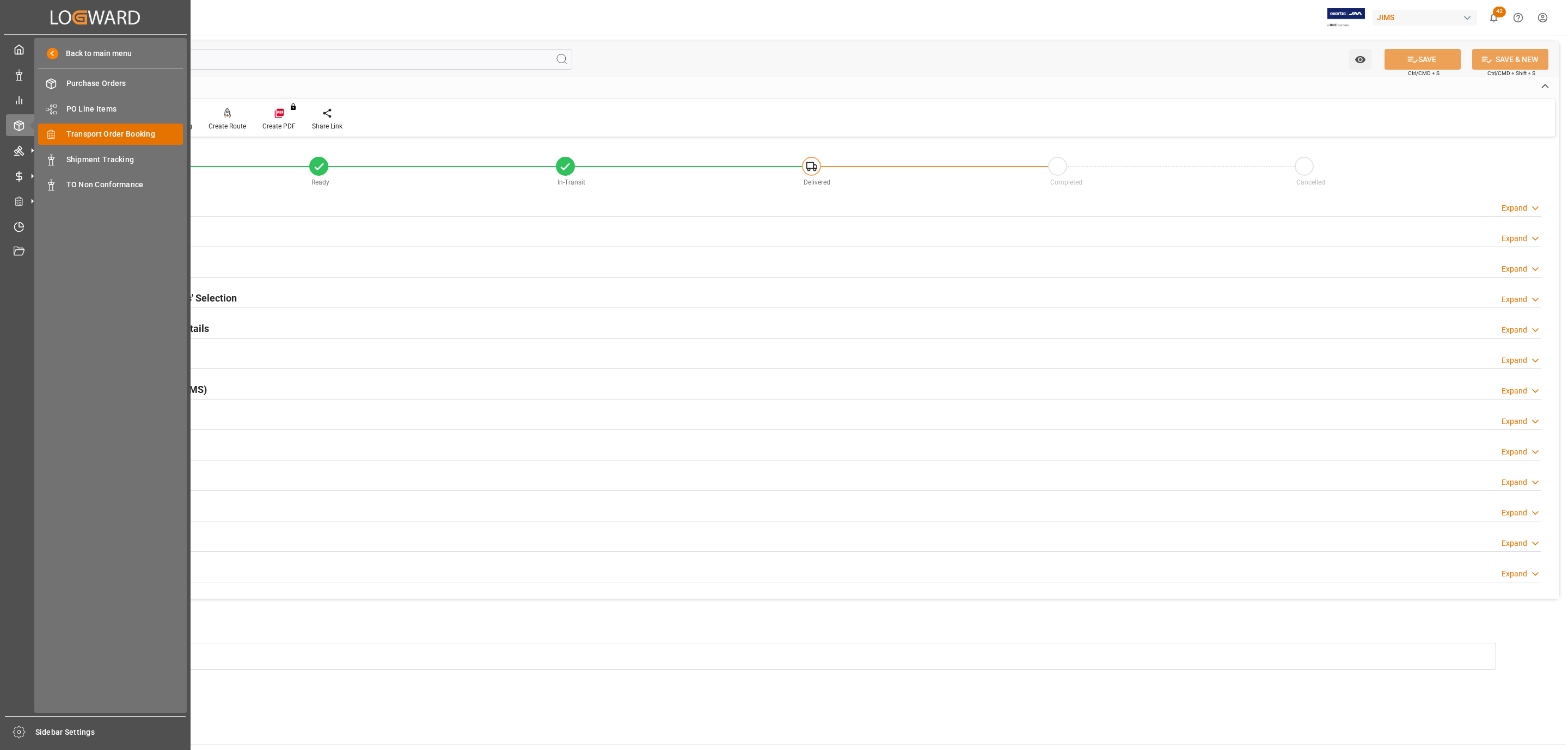
click at [131, 139] on span "Transport Order Booking" at bounding box center [124, 134] width 117 height 12
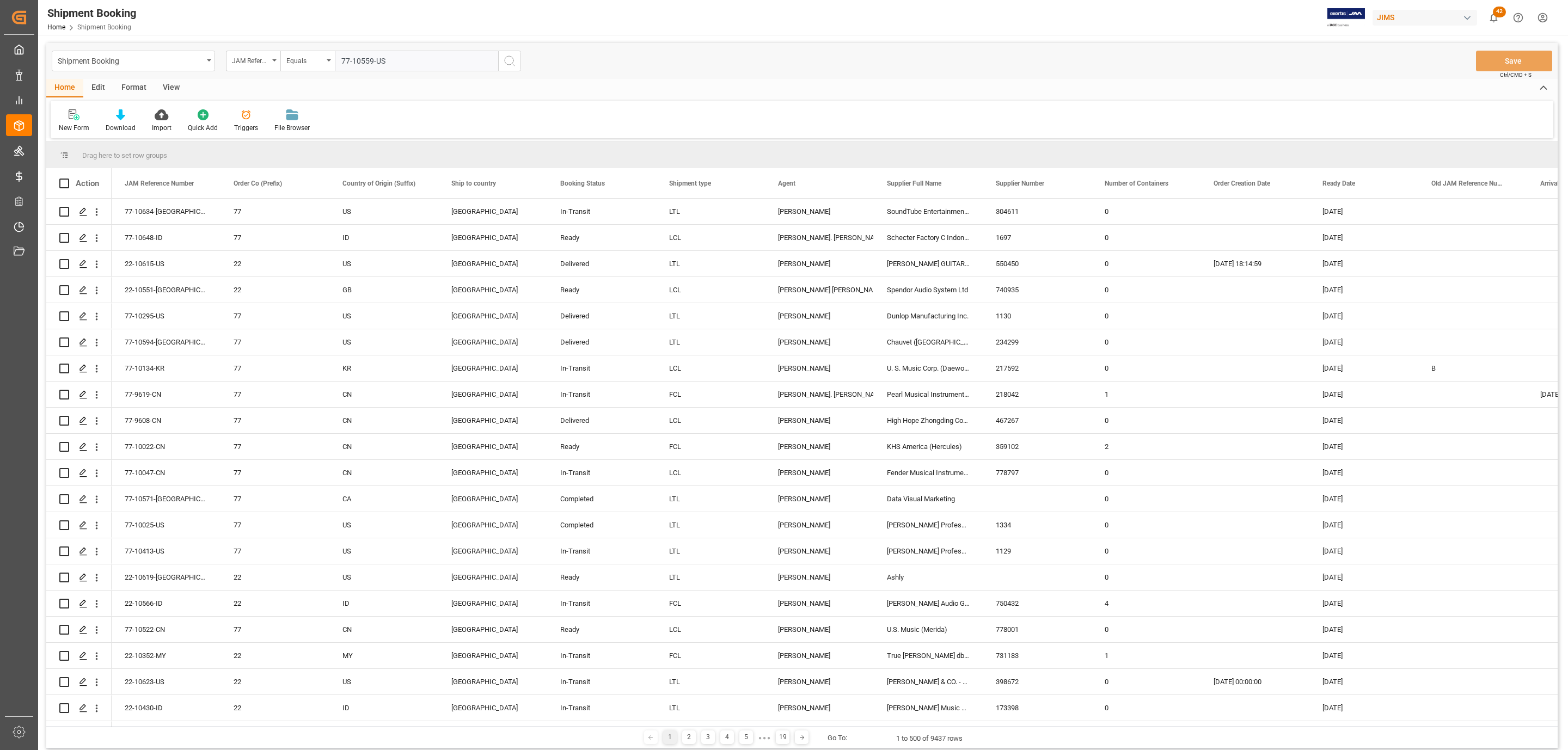
type input "77-10559-US"
click at [508, 62] on icon "search button" at bounding box center [510, 61] width 13 height 13
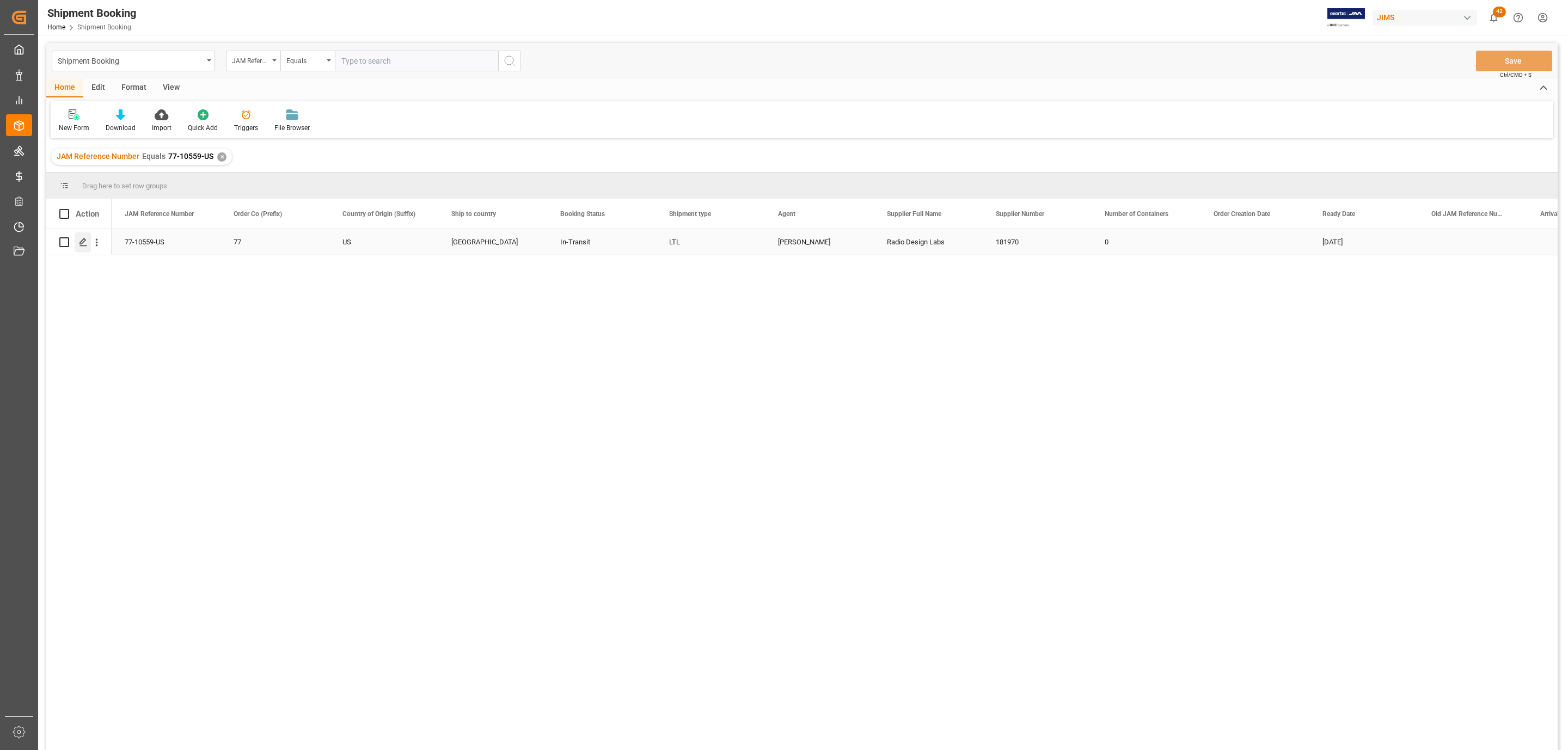
click at [82, 243] on icon "Press SPACE to select this row." at bounding box center [83, 242] width 9 height 9
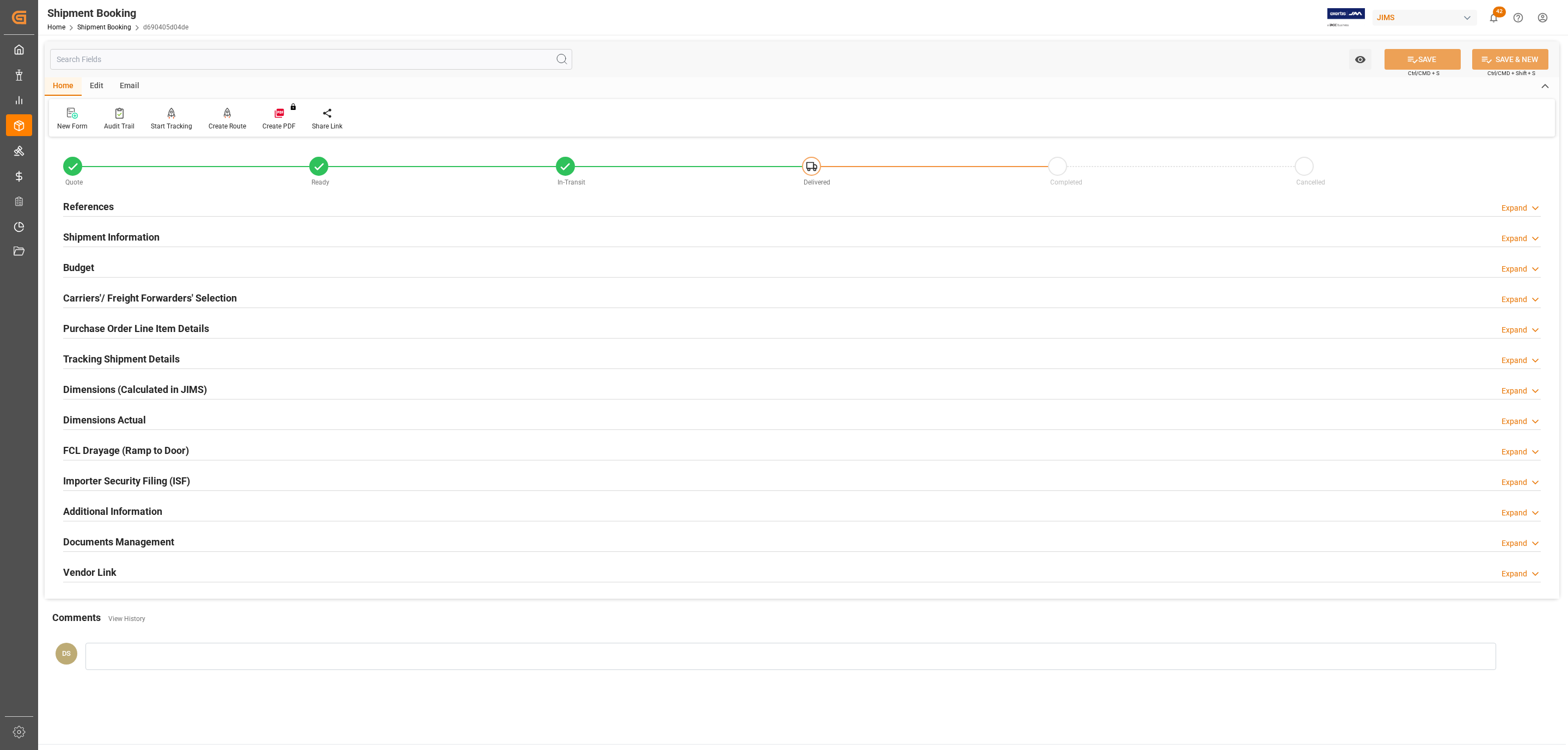
type input "11"
click at [126, 291] on div "Carriers'/ Freight Forwarders' Selection" at bounding box center [150, 298] width 174 height 21
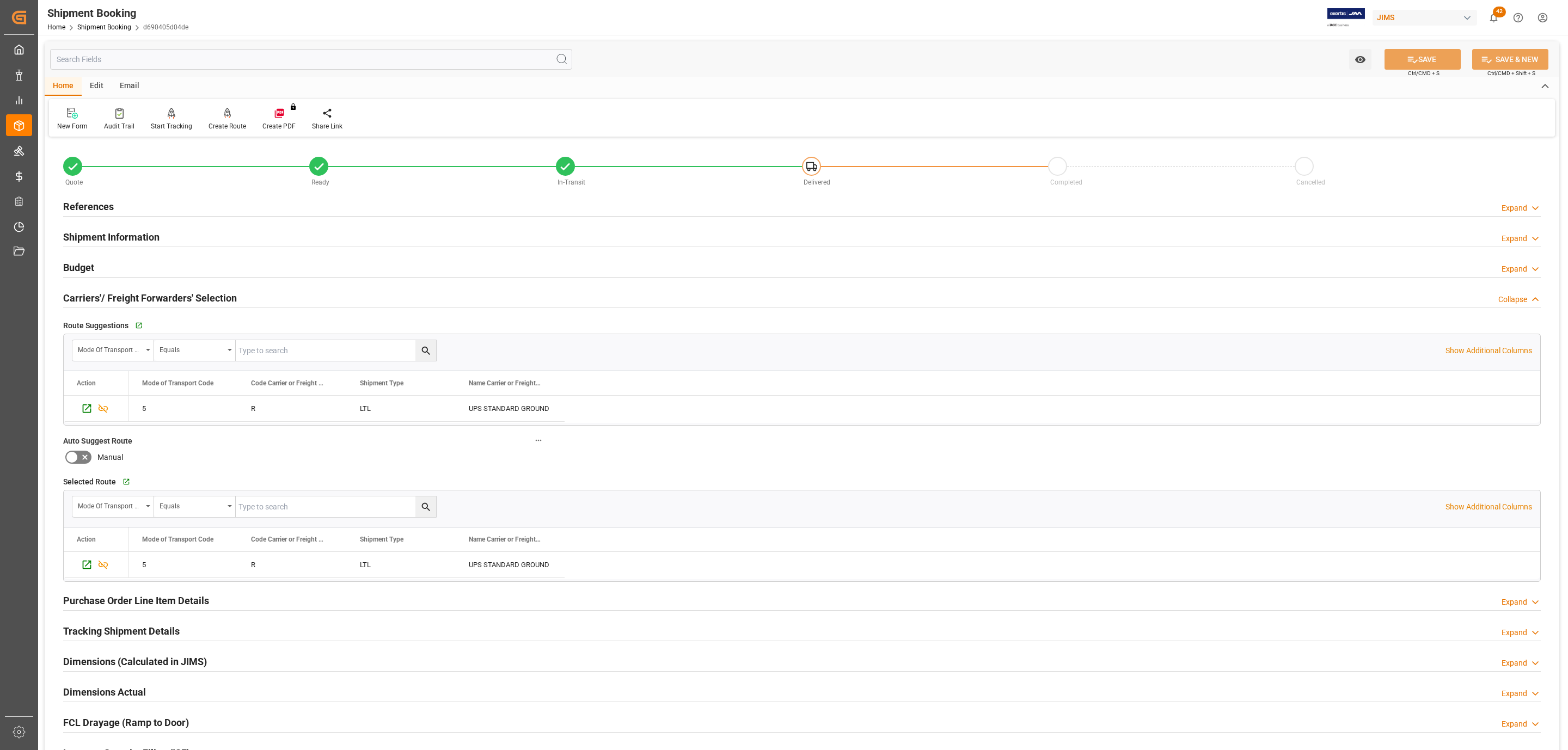
click at [126, 597] on h2 "Purchase Order Line Item Details" at bounding box center [136, 601] width 146 height 15
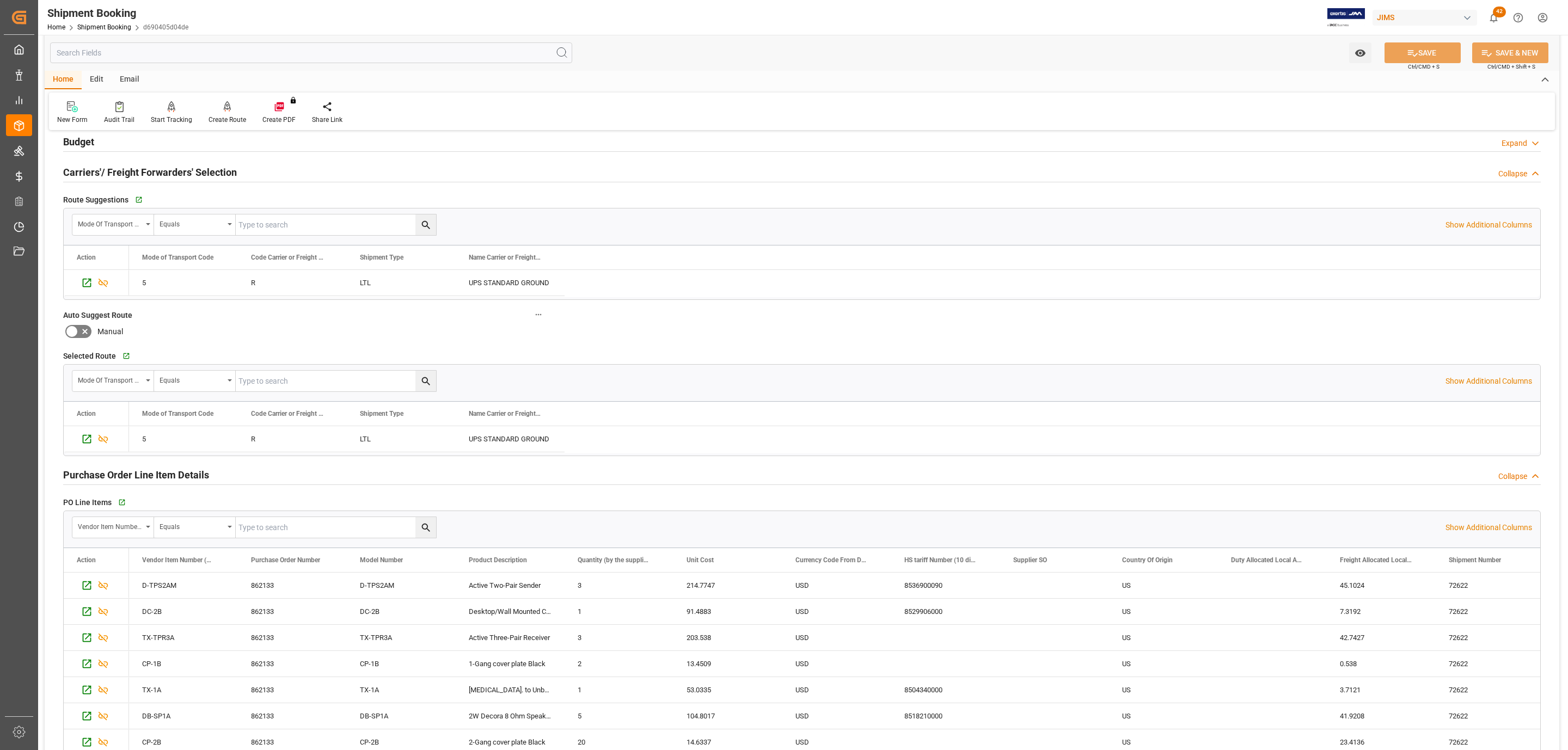
scroll to position [326, 0]
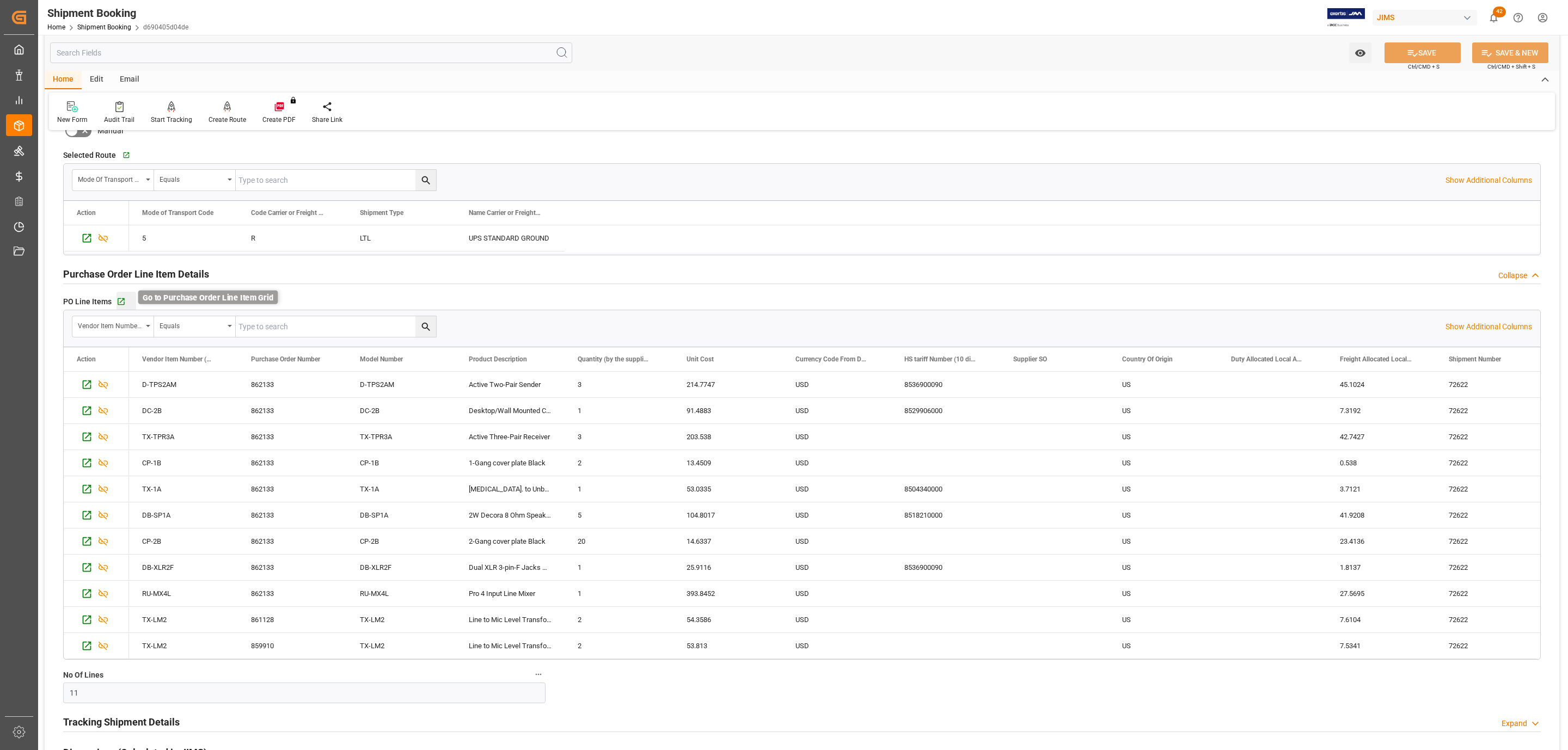
click at [118, 301] on icon "button" at bounding box center [121, 302] width 10 height 10
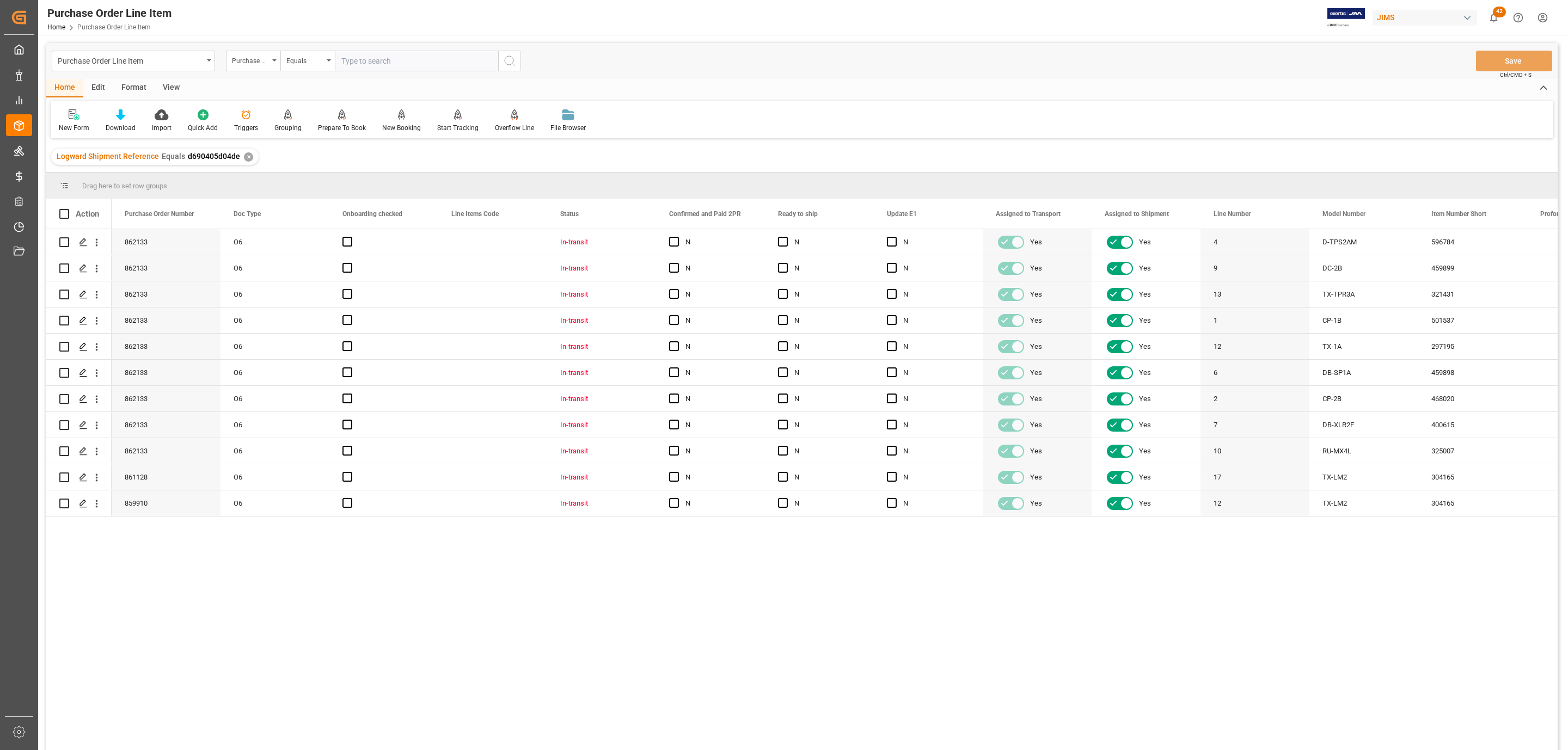
click at [165, 83] on div "View" at bounding box center [171, 88] width 33 height 18
click at [134, 118] on div at bounding box center [124, 115] width 55 height 12
click at [160, 206] on div "HS Listing CANADA" at bounding box center [152, 198] width 106 height 22
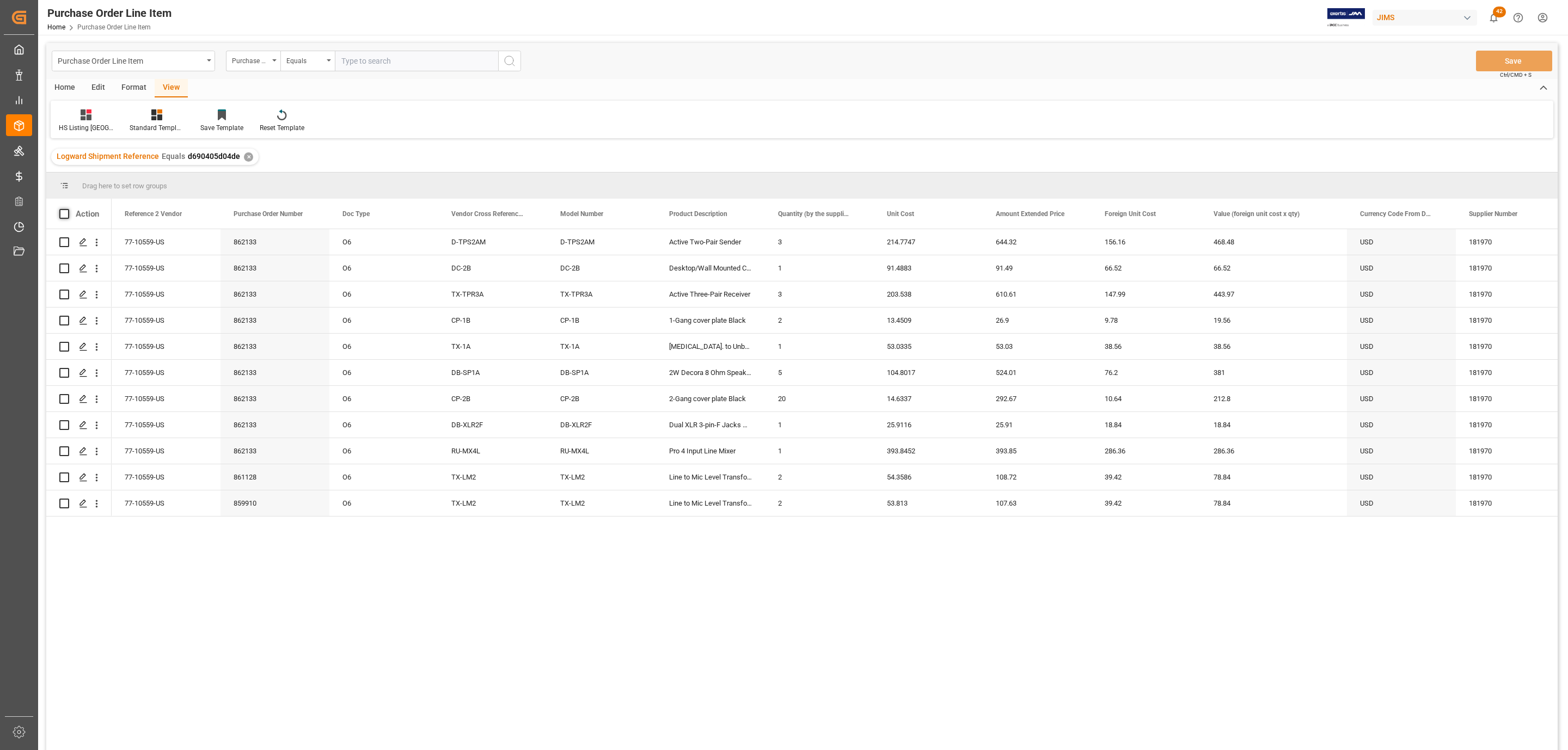
click at [61, 213] on span at bounding box center [64, 214] width 10 height 10
click at [68, 209] on input "checkbox" at bounding box center [68, 209] width 0 height 0
checkbox input "true"
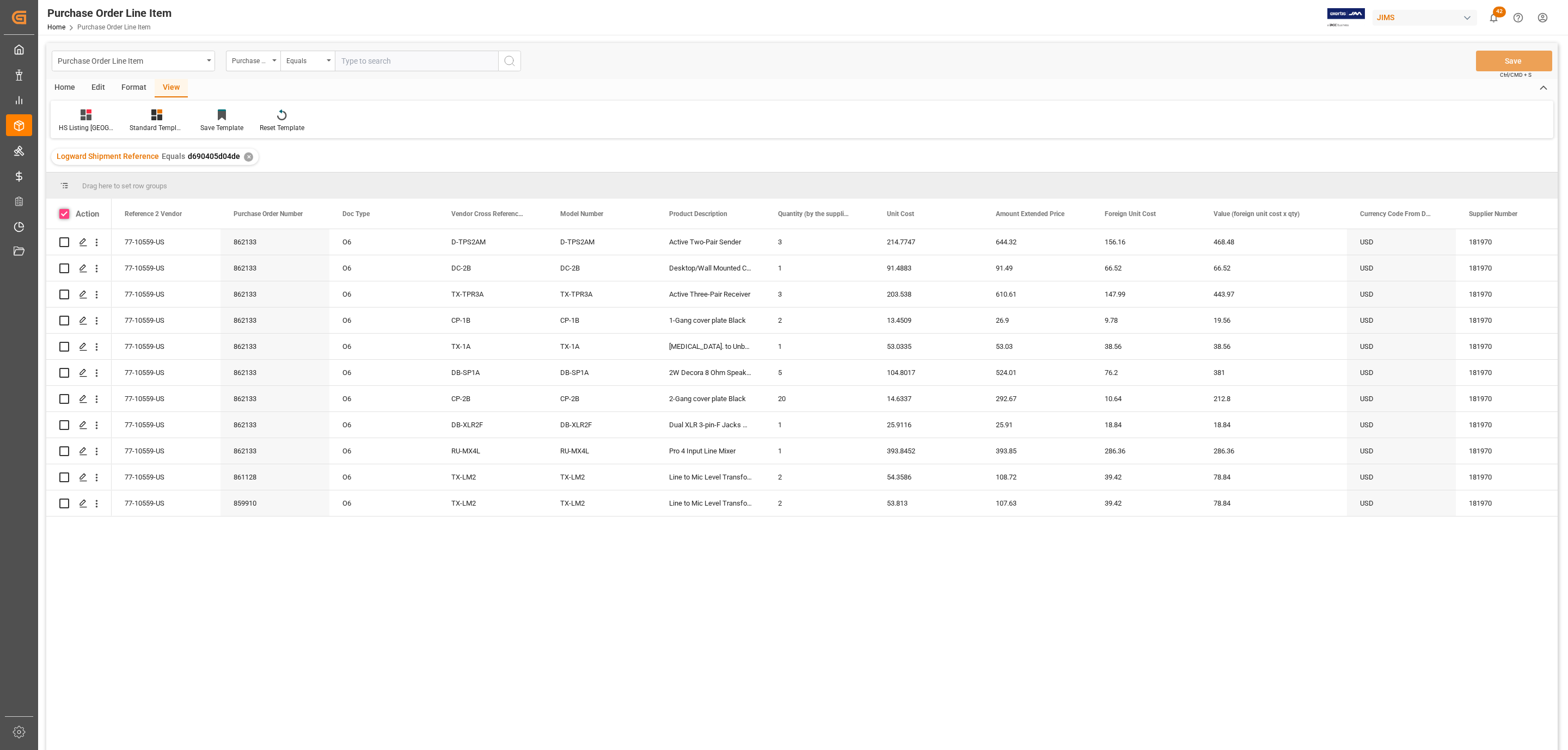
checkbox input "true"
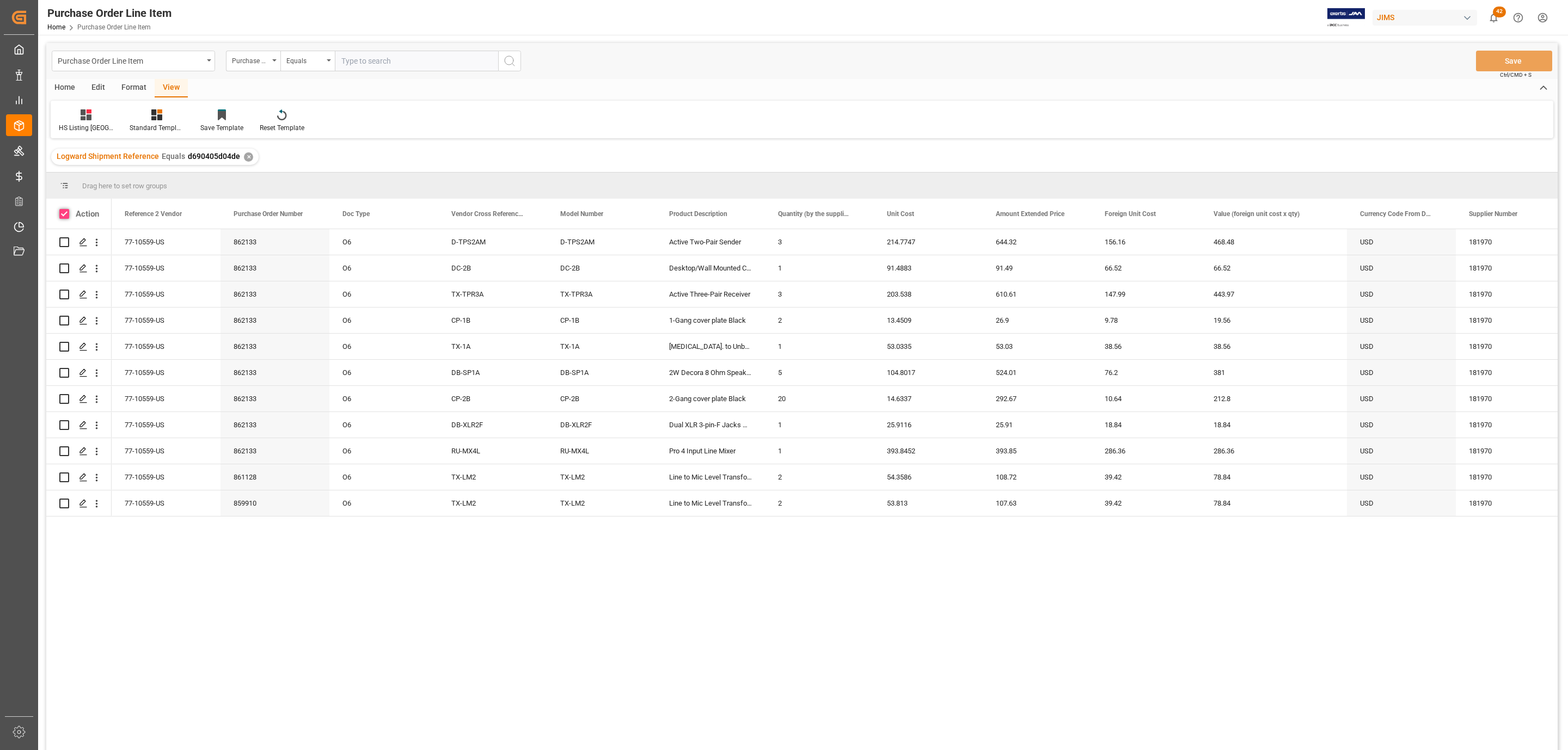
checkbox input "true"
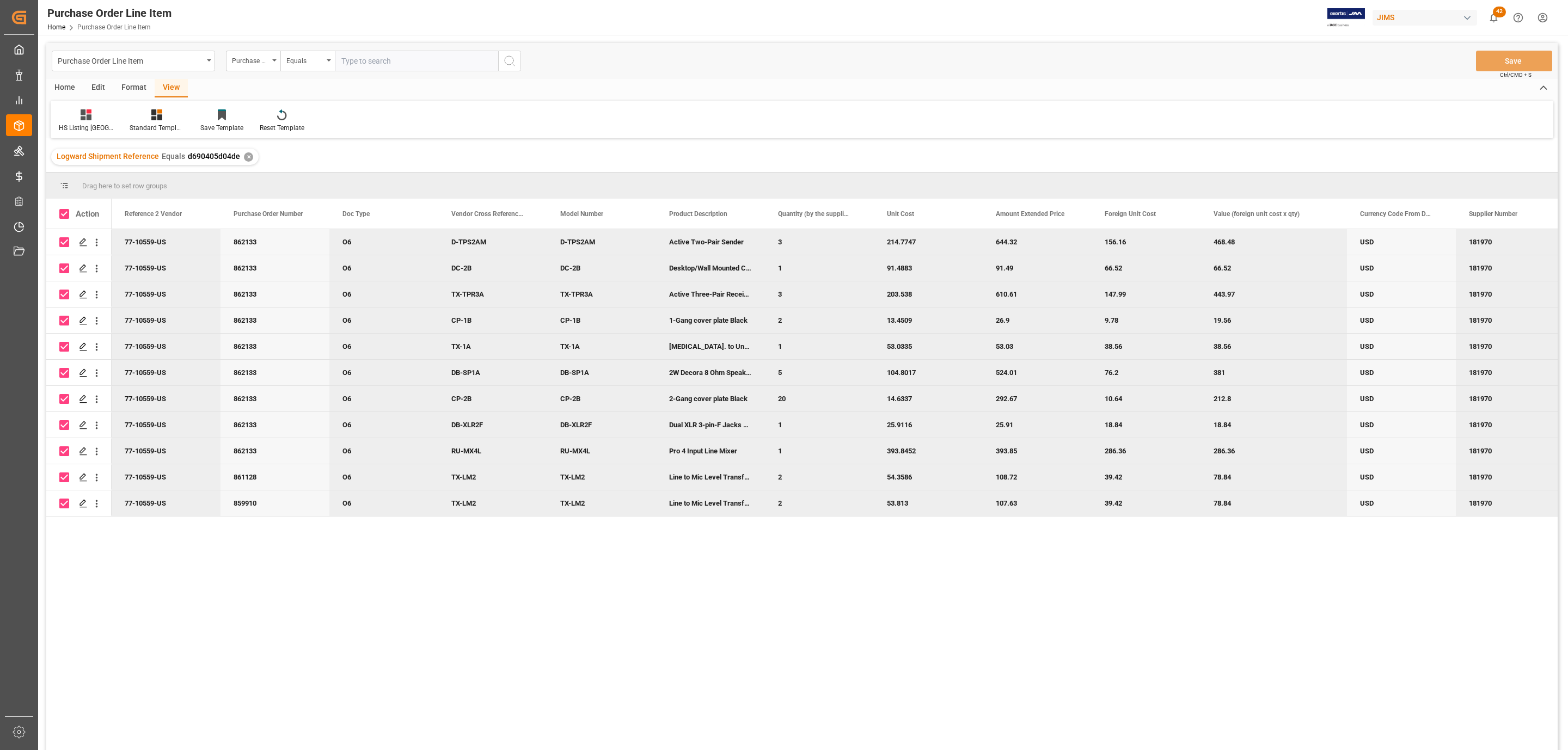
click at [60, 87] on div "Home" at bounding box center [65, 88] width 37 height 18
click at [110, 110] on div at bounding box center [120, 115] width 30 height 12
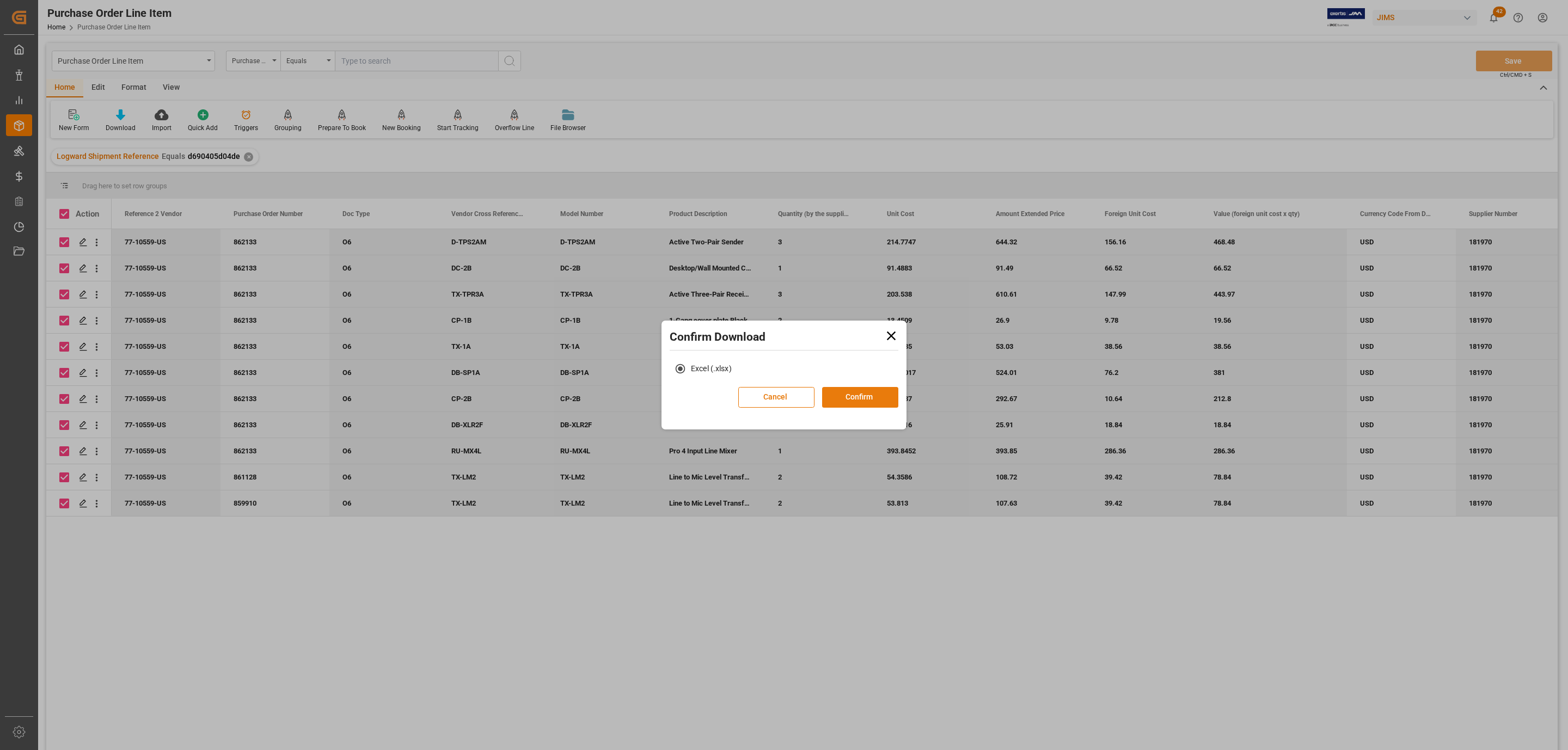
click at [857, 388] on button "Confirm" at bounding box center [859, 397] width 76 height 21
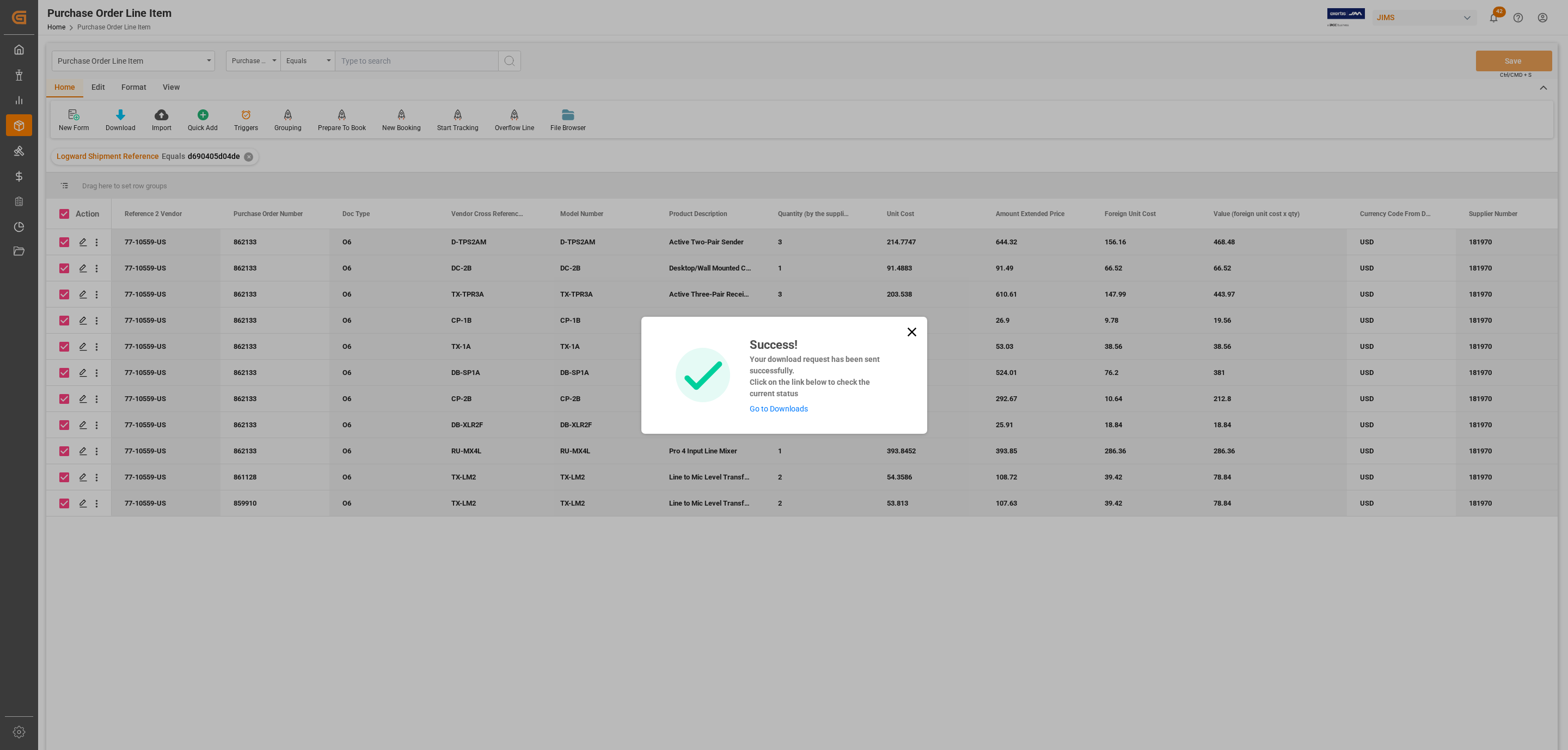
click at [783, 410] on link "Go to Downloads" at bounding box center [778, 409] width 58 height 9
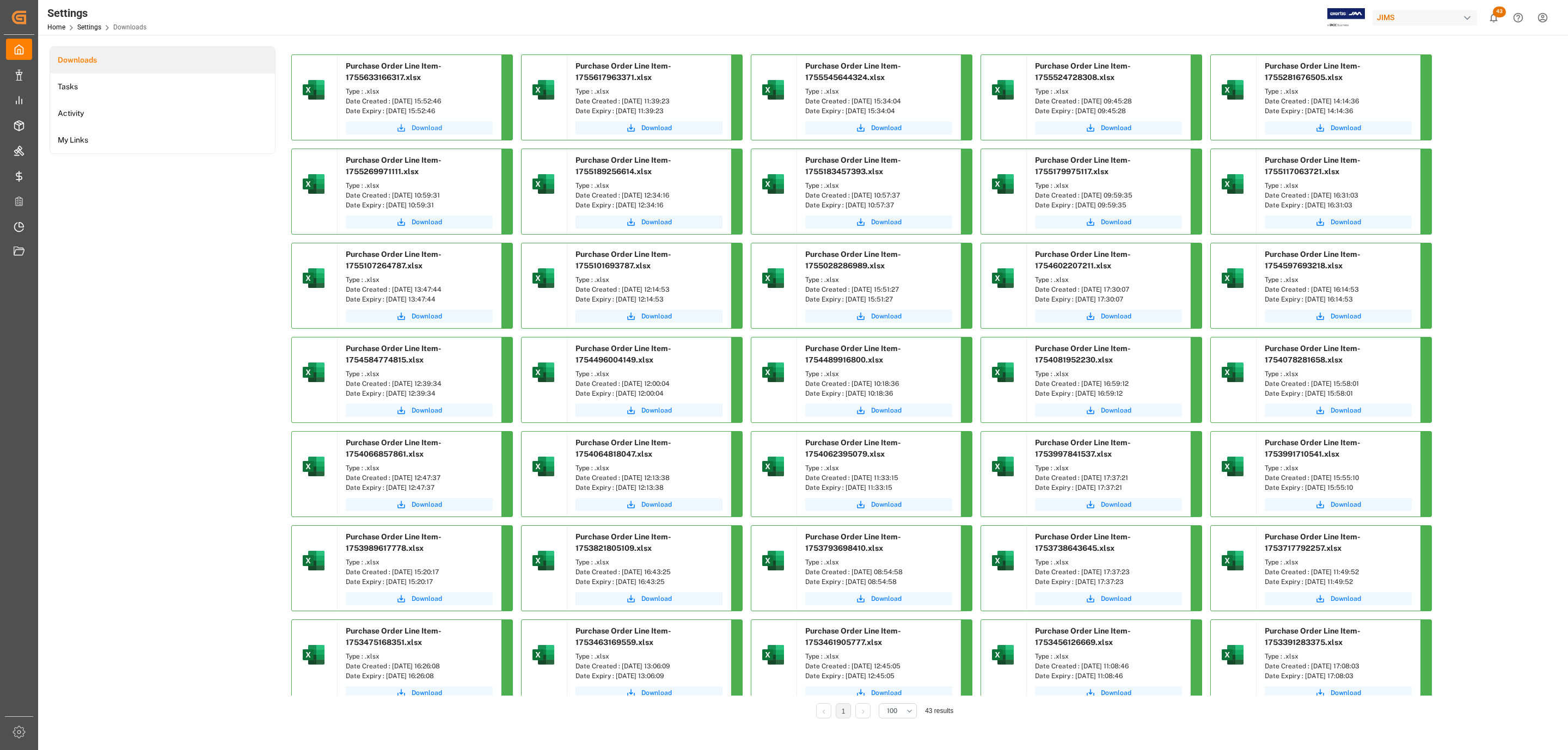
click at [446, 131] on button "Download" at bounding box center [419, 128] width 147 height 13
